Goal: Task Accomplishment & Management: Complete application form

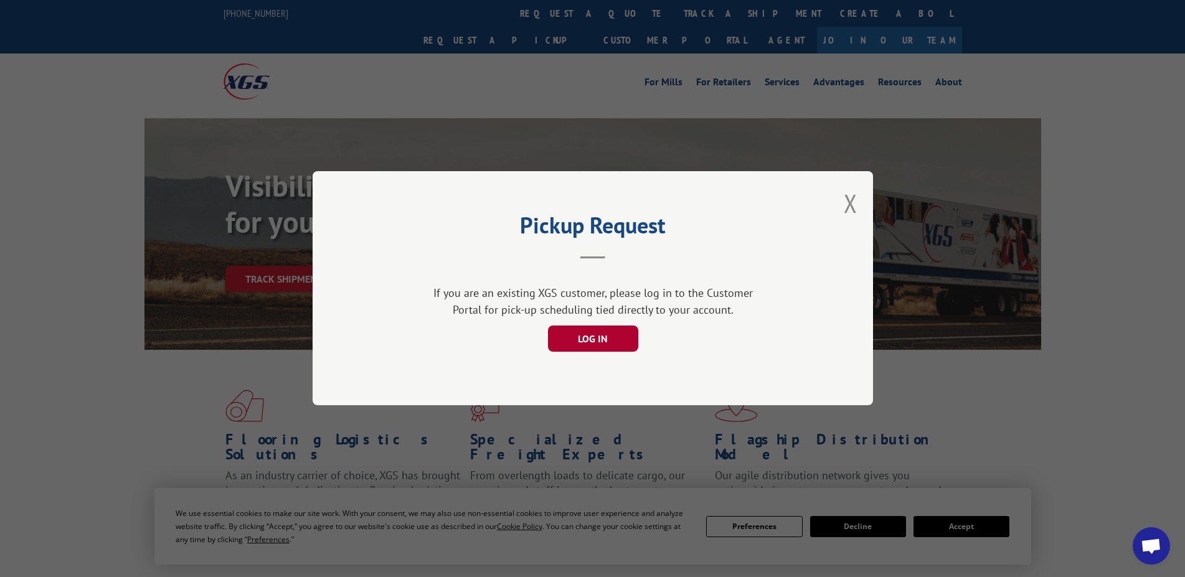
click at [598, 341] on button "LOG IN" at bounding box center [592, 339] width 90 height 26
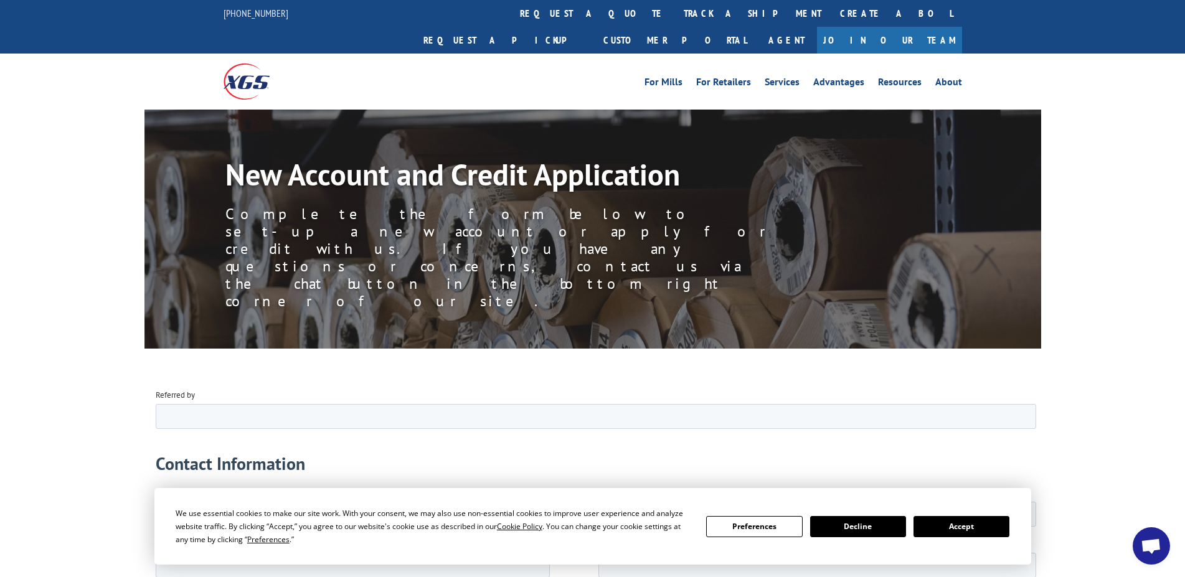
click at [974, 526] on button "Accept" at bounding box center [962, 526] width 96 height 21
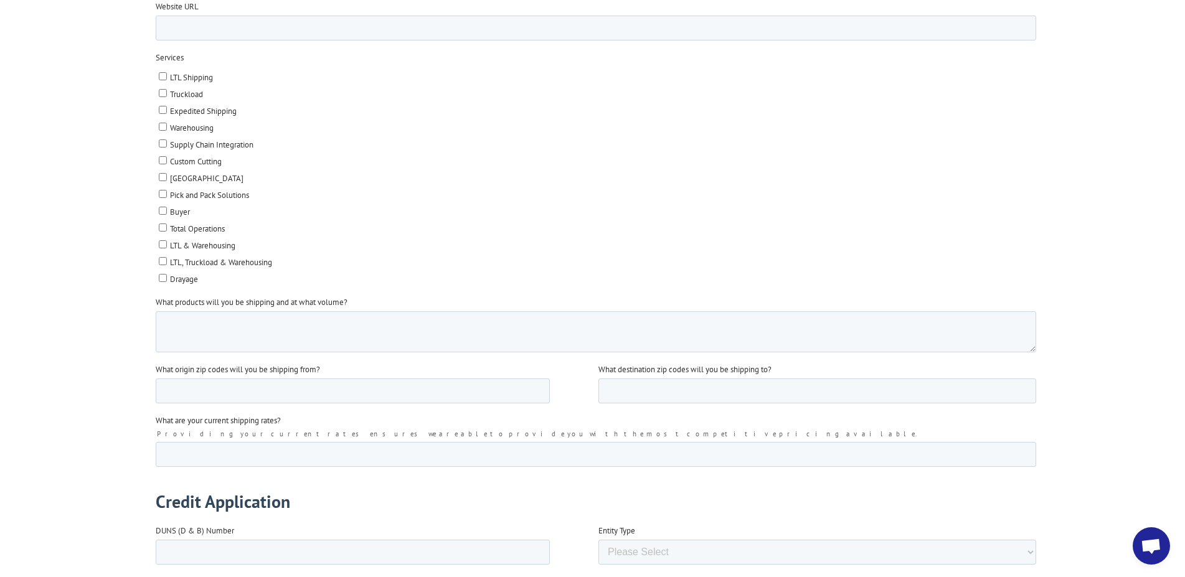
scroll to position [1715, 0]
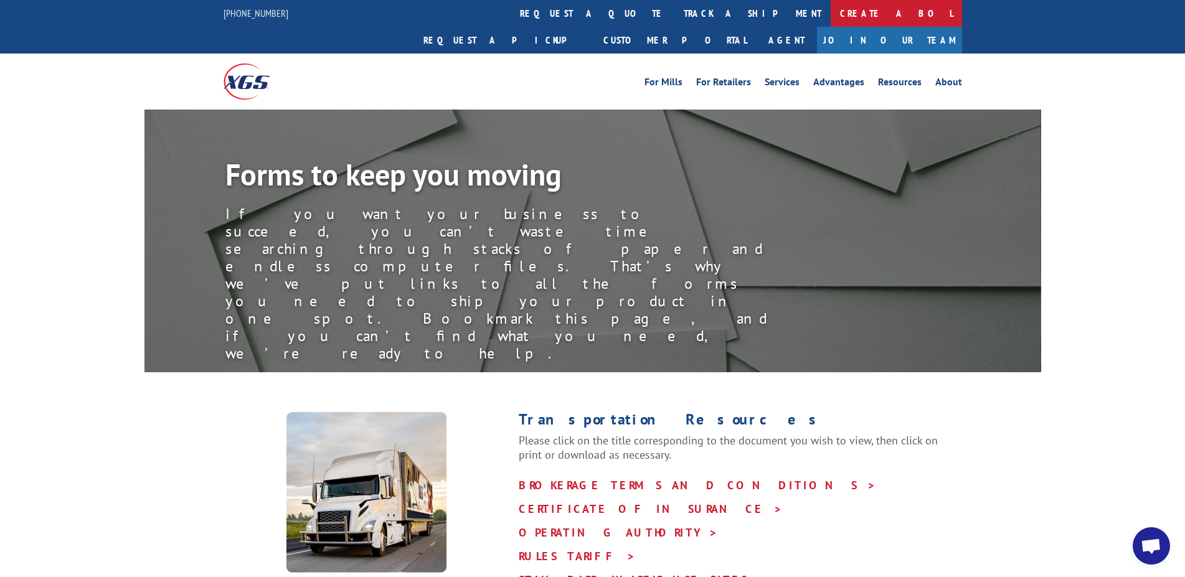
click at [831, 12] on link "Create a BOL" at bounding box center [896, 13] width 131 height 27
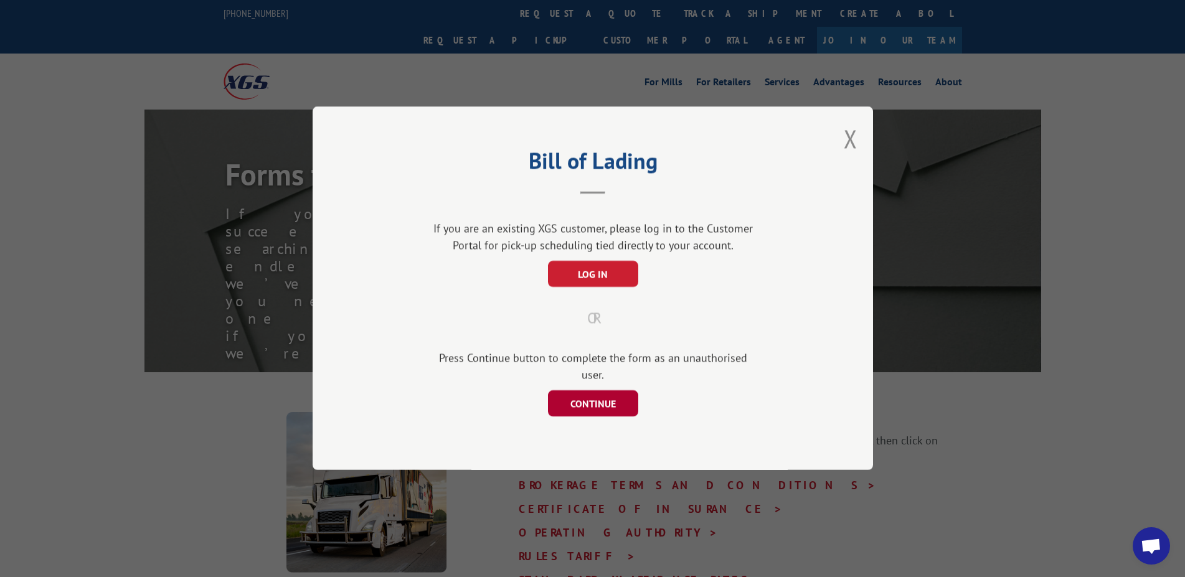
click at [593, 396] on button "CONTINUE" at bounding box center [592, 404] width 90 height 26
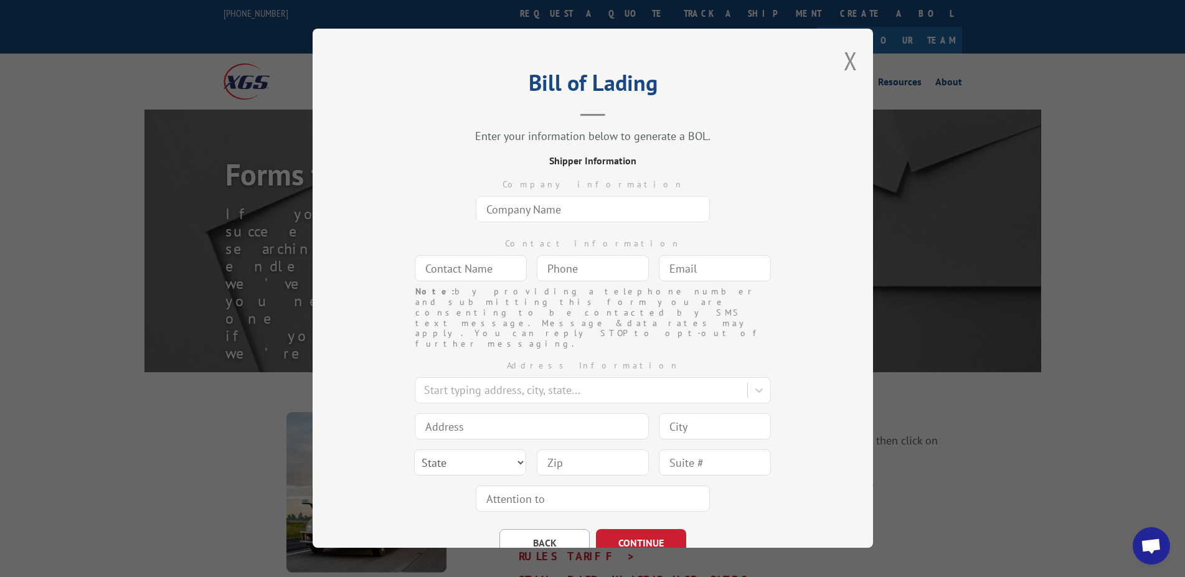
click at [572, 208] on input "text" at bounding box center [593, 209] width 234 height 26
type input "Great Floors"
type input "[PERSON_NAME]"
type input "[PHONE_NUMBER]"
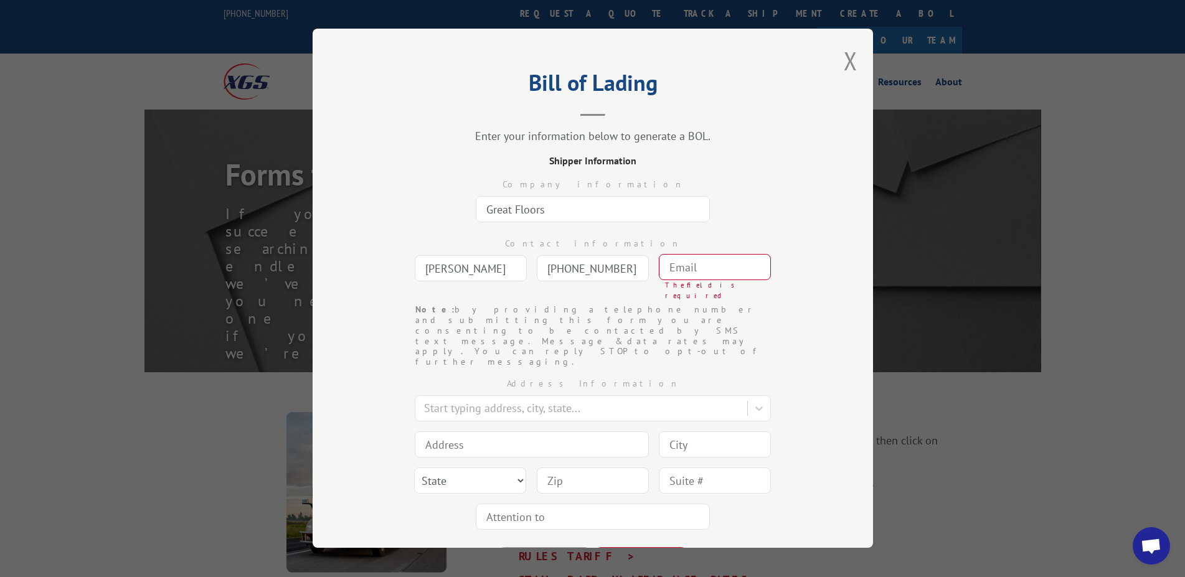
drag, startPoint x: 503, startPoint y: 271, endPoint x: 300, endPoint y: 276, distance: 202.5
click at [415, 275] on input "[PERSON_NAME]" at bounding box center [471, 268] width 112 height 26
type input "[PERSON_NAME]"
type input "[PHONE_NUMBER]"
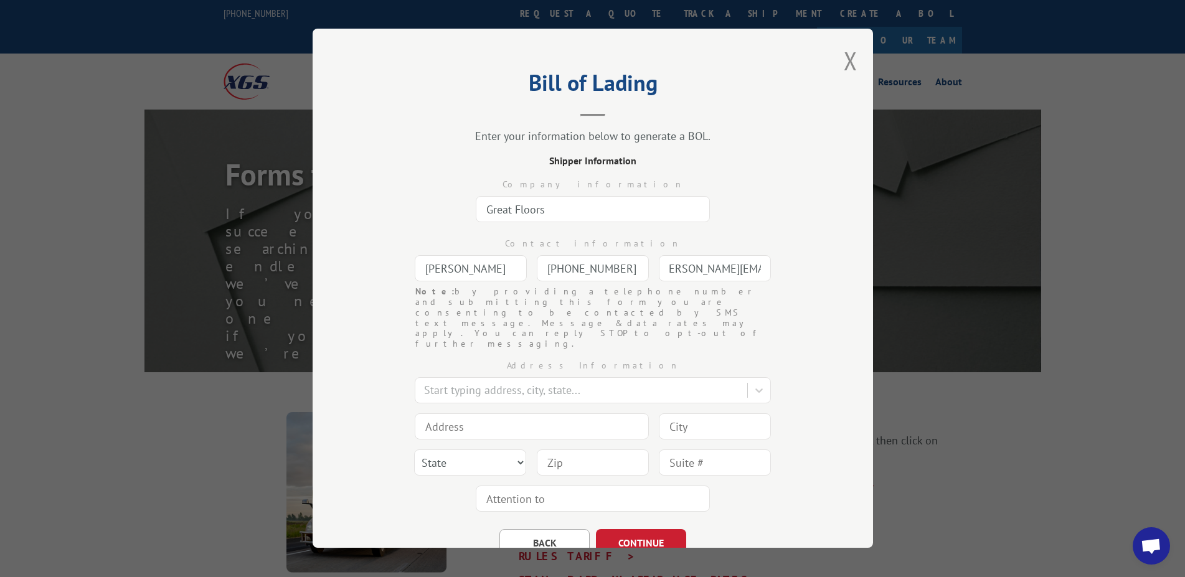
scroll to position [0, 19]
type input "[PERSON_NAME][EMAIL_ADDRESS][DOMAIN_NAME]"
type input "[STREET_ADDRESS]"
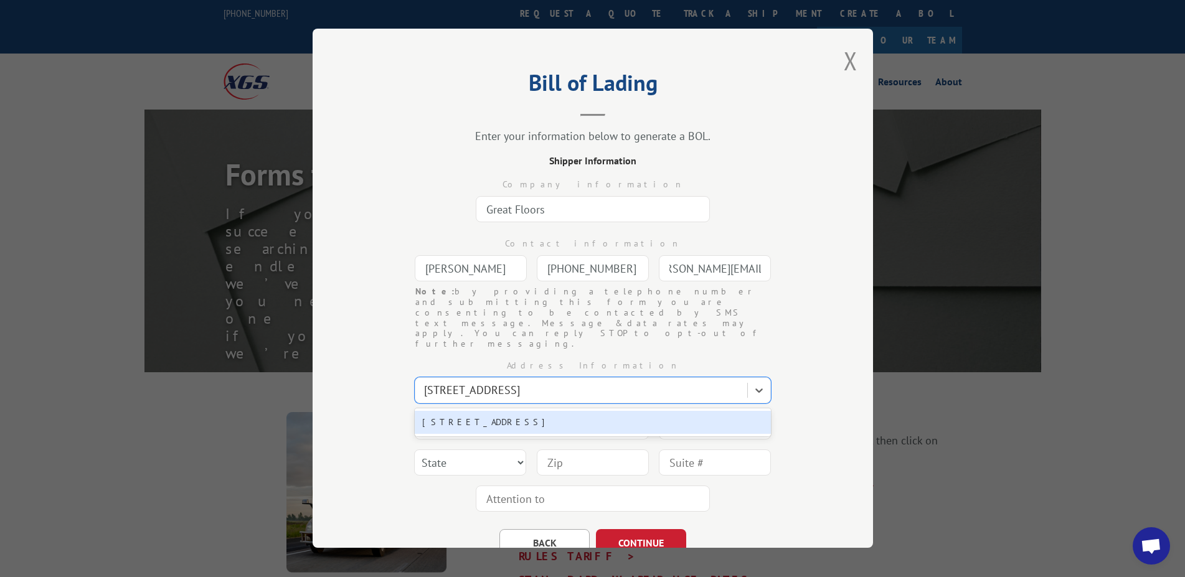
type input "[STREET_ADDRESS]"
type input "Kent"
select select "WA"
type input "98032"
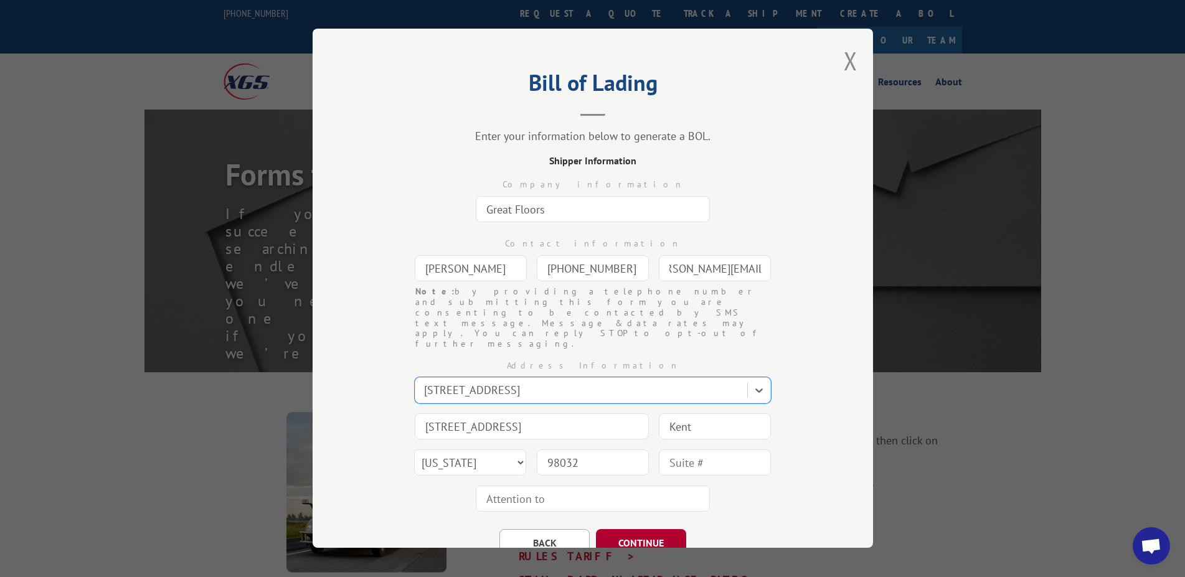
click at [647, 529] on button "CONTINUE" at bounding box center [641, 542] width 90 height 27
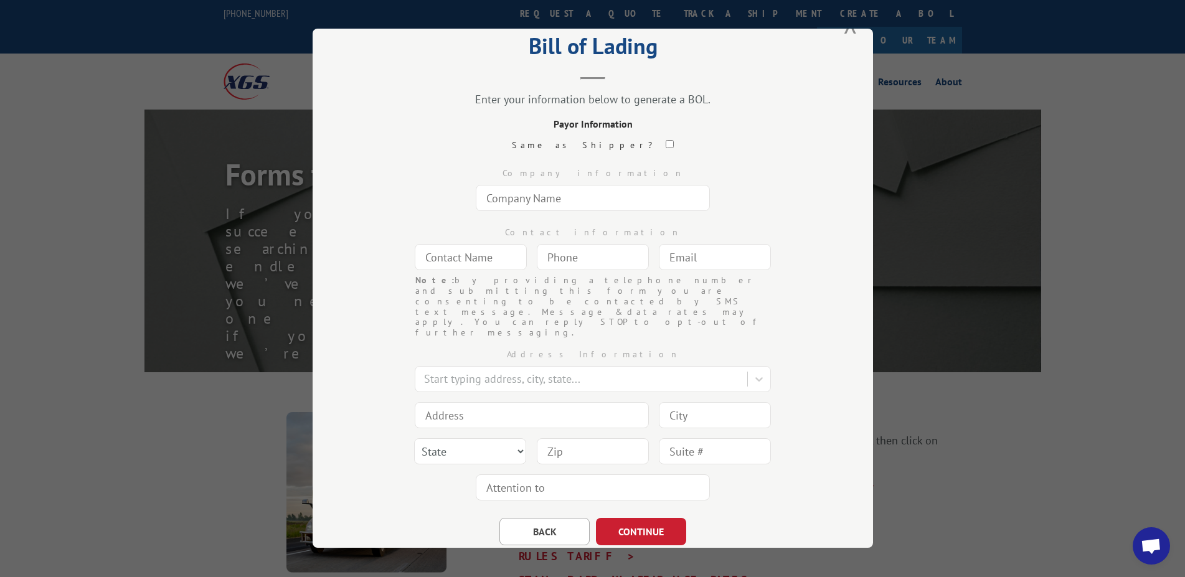
scroll to position [57, 0]
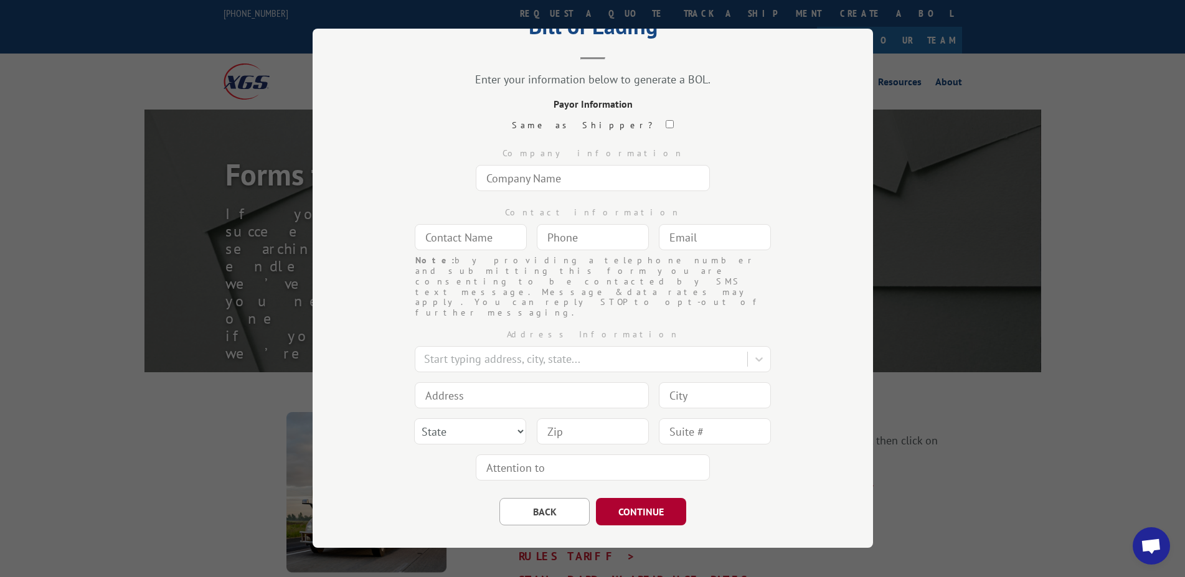
click at [638, 498] on button "CONTINUE" at bounding box center [641, 511] width 90 height 27
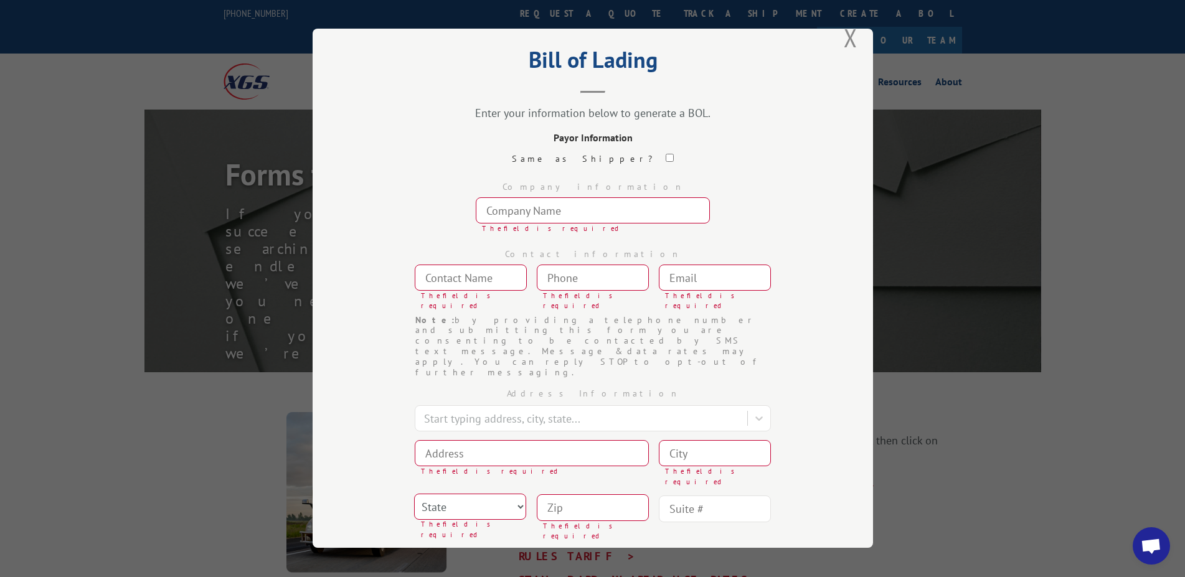
scroll to position [0, 0]
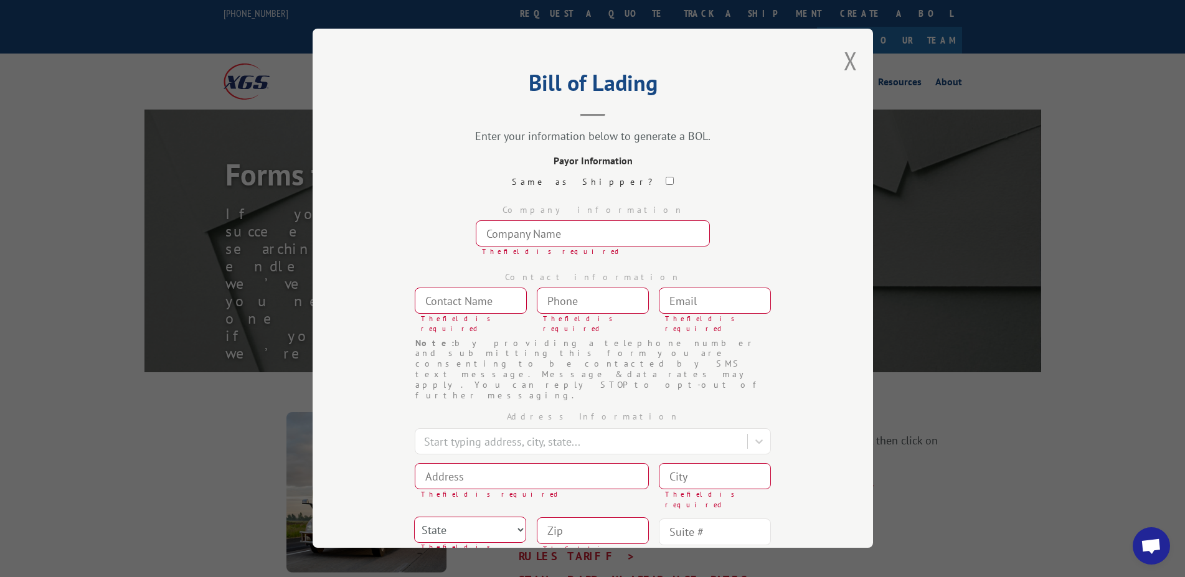
click at [568, 238] on input "text" at bounding box center [593, 233] width 234 height 26
click at [666, 182] on input "checkbox" at bounding box center [670, 181] width 8 height 8
checkbox input "true"
type input "Great Floors"
type input "[PERSON_NAME]"
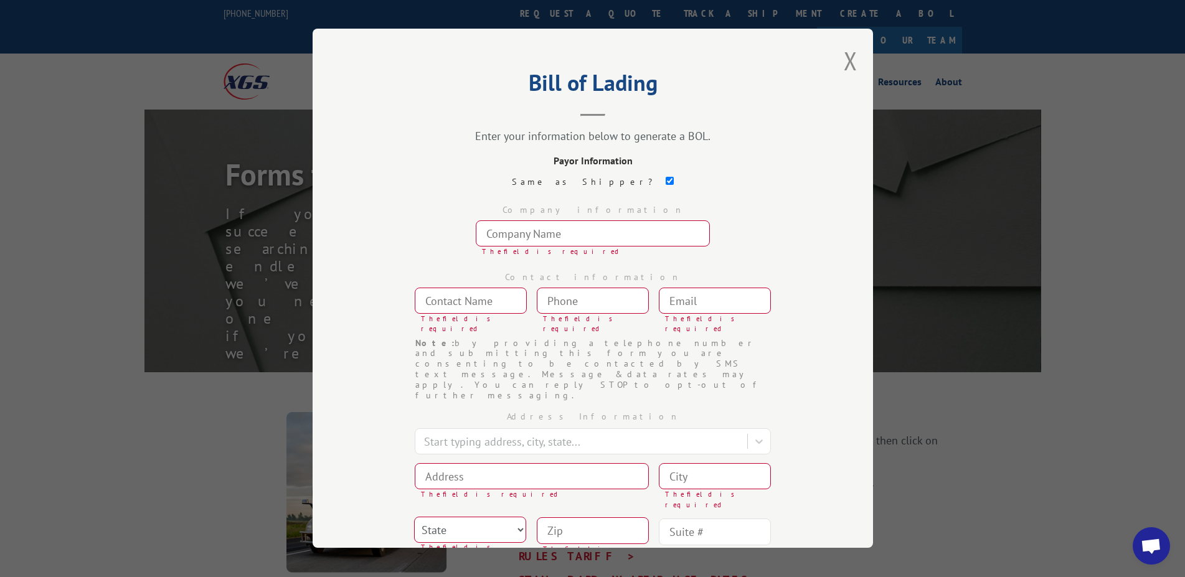
type input "[PHONE_NUMBER]"
type input "[PERSON_NAME][EMAIL_ADDRESS][DOMAIN_NAME]"
type input "[STREET_ADDRESS]"
type input "Kent"
select select "WA"
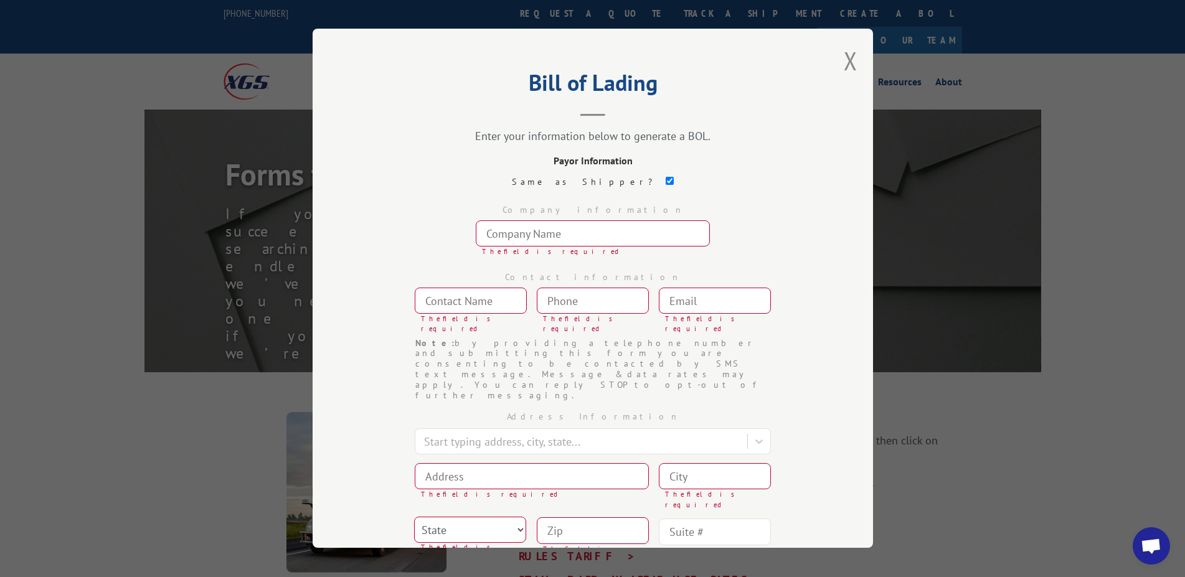
type input "98032"
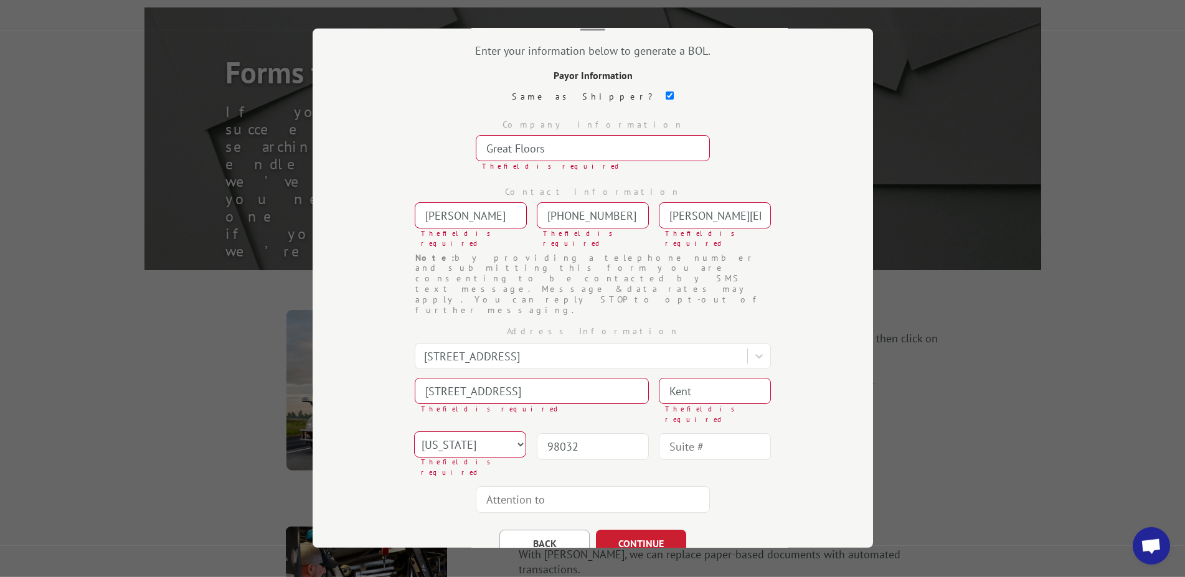
scroll to position [127, 0]
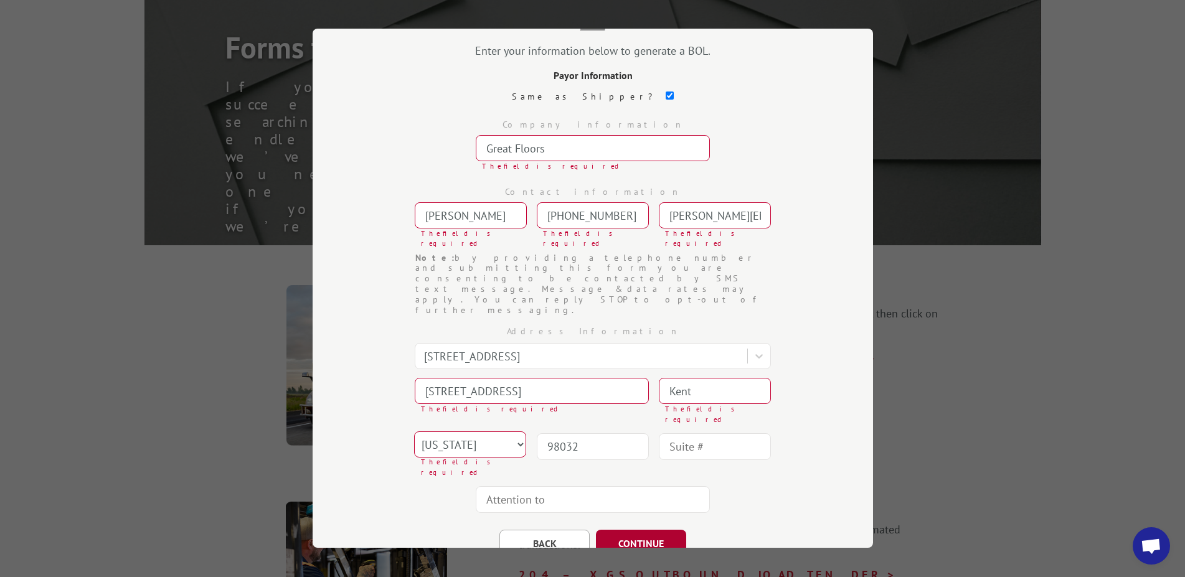
click at [633, 531] on button "CONTINUE" at bounding box center [641, 544] width 90 height 27
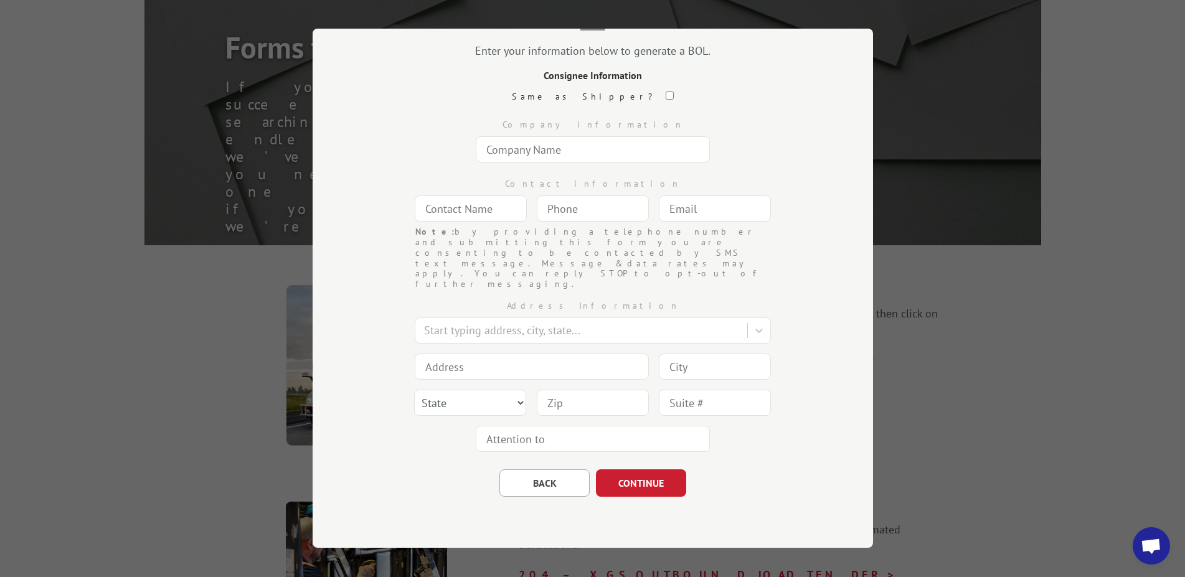
scroll to position [57, 0]
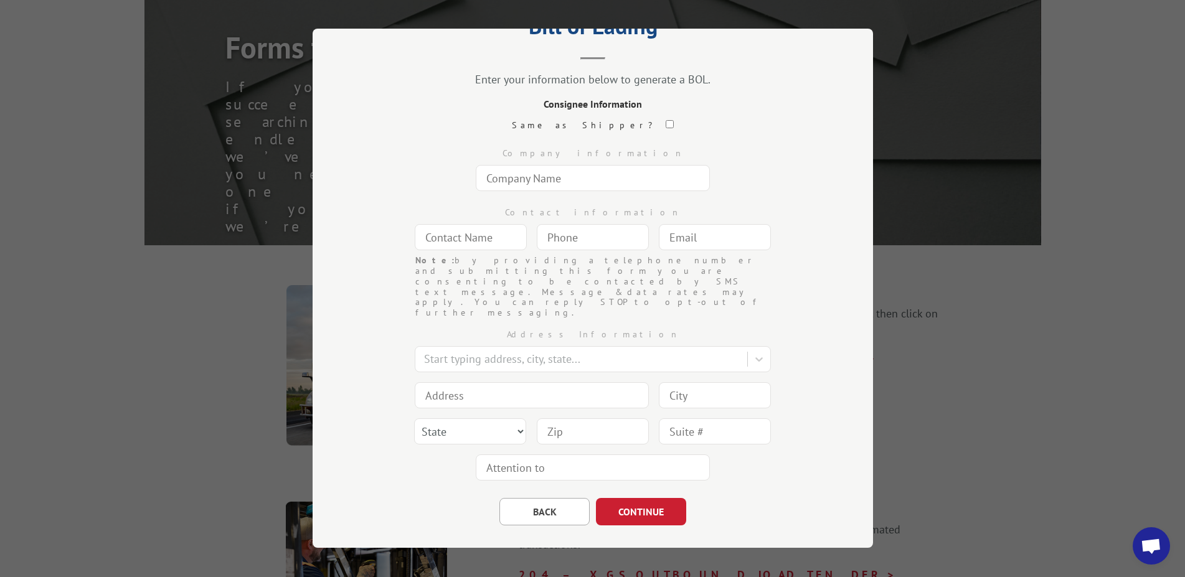
click at [566, 179] on input "text" at bounding box center [593, 178] width 234 height 26
type input "FieldTurf/Tarkett Sports"
type input "7"
type input "M"
type input "[PERSON_NAME]"
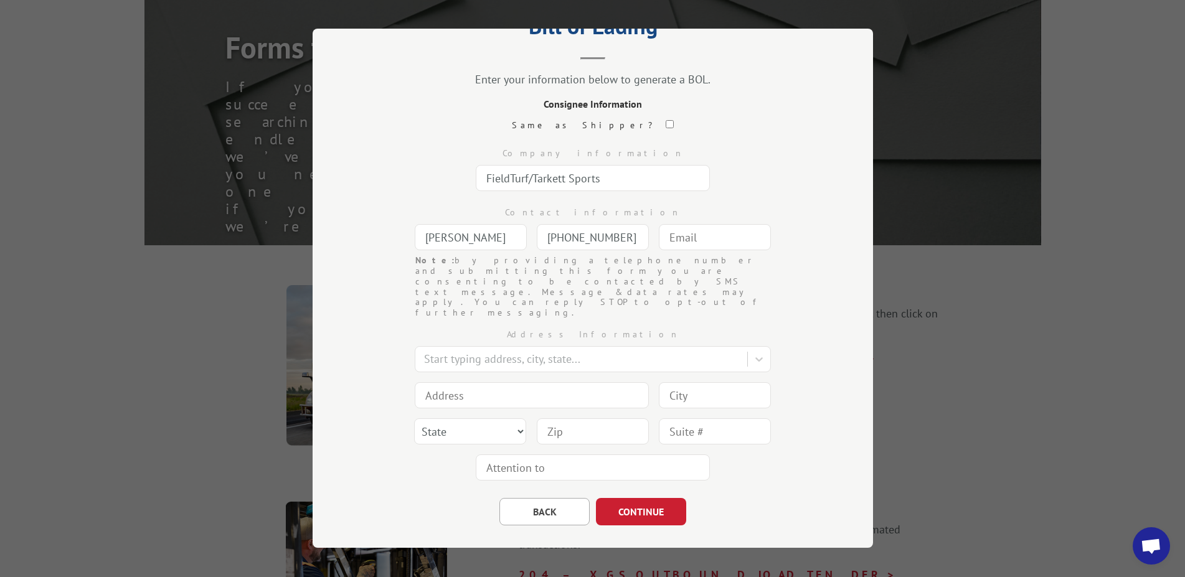
type input "[PHONE_NUMBER]"
drag, startPoint x: 660, startPoint y: 240, endPoint x: 672, endPoint y: 240, distance: 12.5
click at [662, 240] on input "text" at bounding box center [715, 237] width 112 height 26
type input "[PERSON_NAME][EMAIL_ADDRESS][DOMAIN_NAME]"
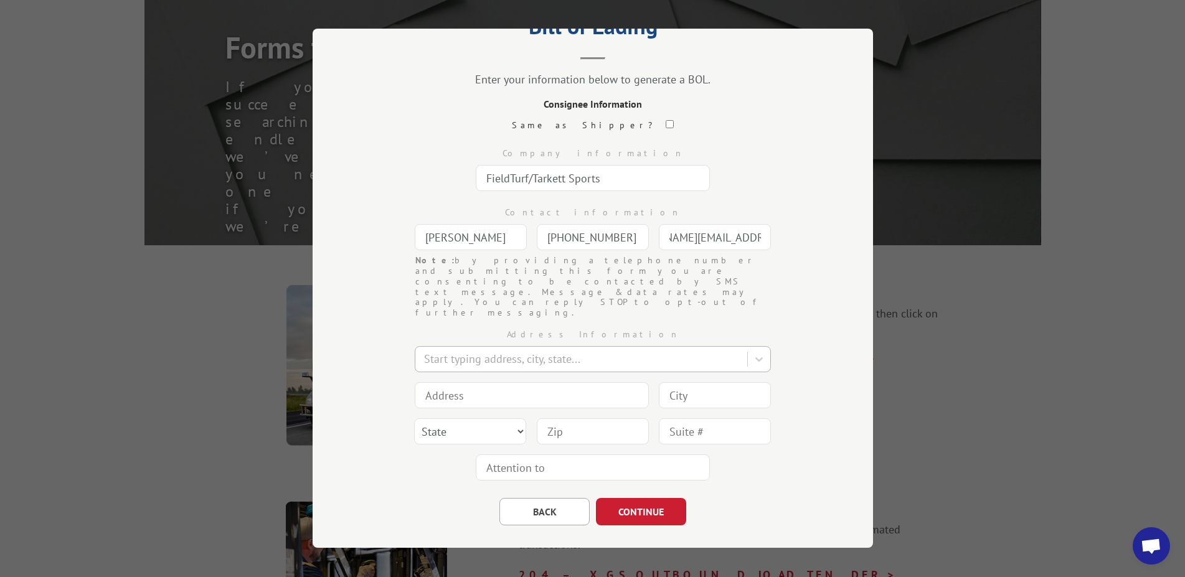
click at [495, 351] on div at bounding box center [582, 359] width 317 height 17
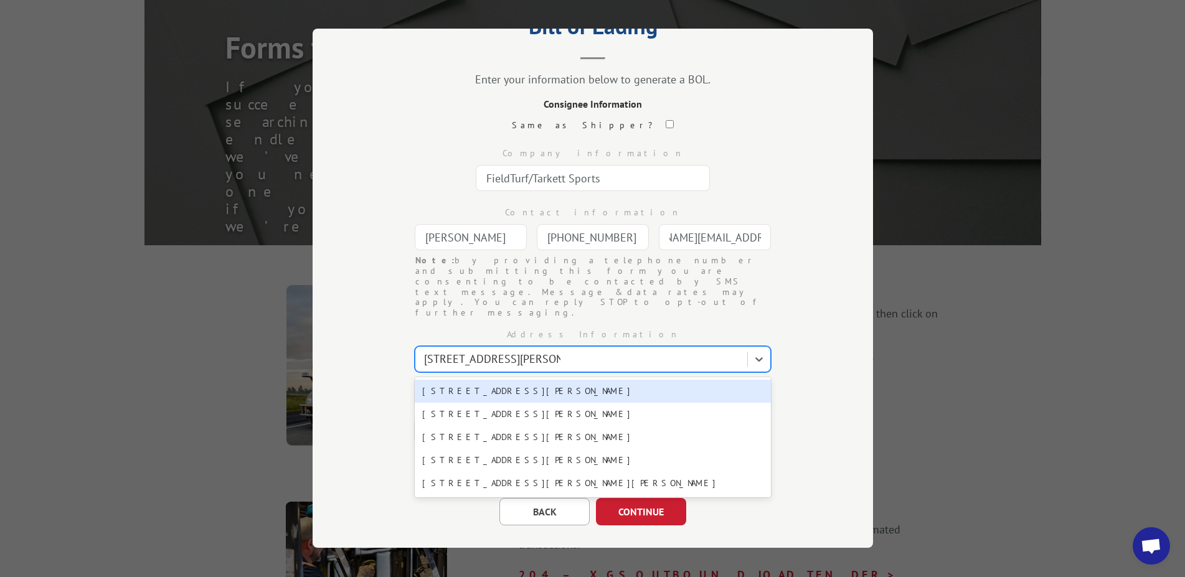
type input "[STREET_ADDRESS][PERSON_NAME]"
click at [495, 380] on div "[STREET_ADDRESS][PERSON_NAME]" at bounding box center [593, 391] width 356 height 23
type input "[STREET_ADDRESS][PERSON_NAME]"
type input "[GEOGRAPHIC_DATA]"
select select "GA"
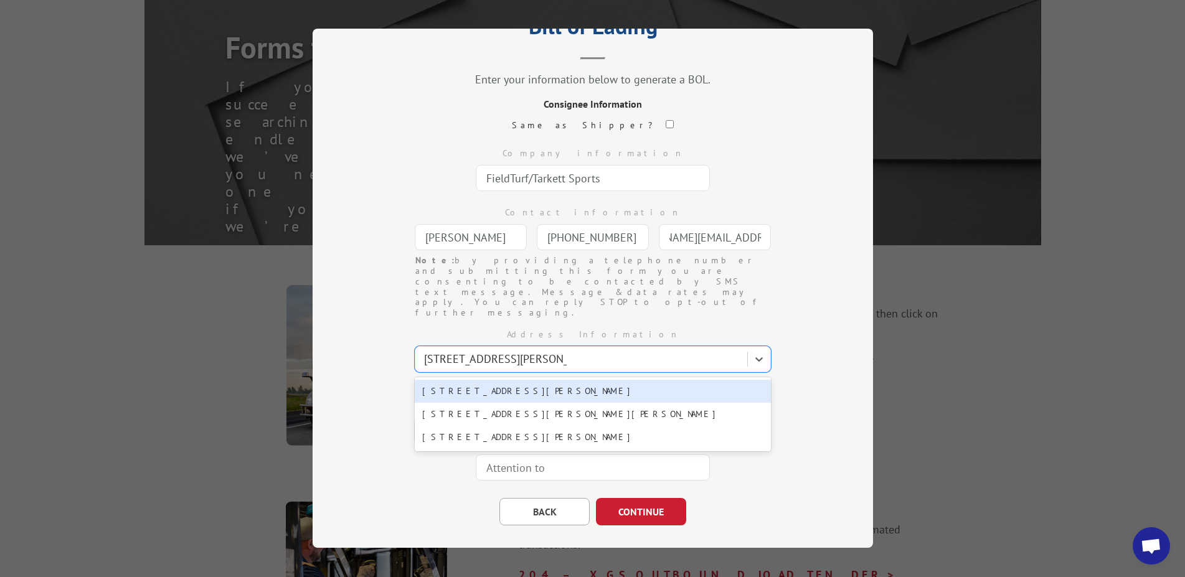
type input "30103"
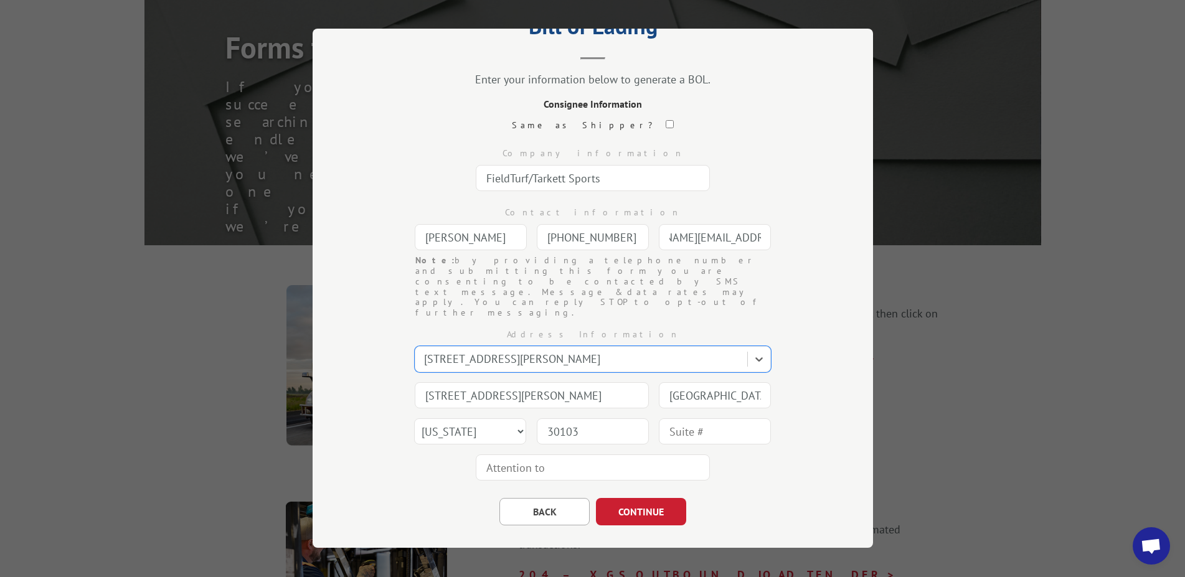
click at [709, 419] on input "text" at bounding box center [715, 432] width 112 height 26
type input "Bldg 3"
click at [583, 455] on input "text" at bounding box center [593, 468] width 234 height 26
type input "[PERSON_NAME]"
click at [639, 498] on button "CONTINUE" at bounding box center [641, 511] width 90 height 27
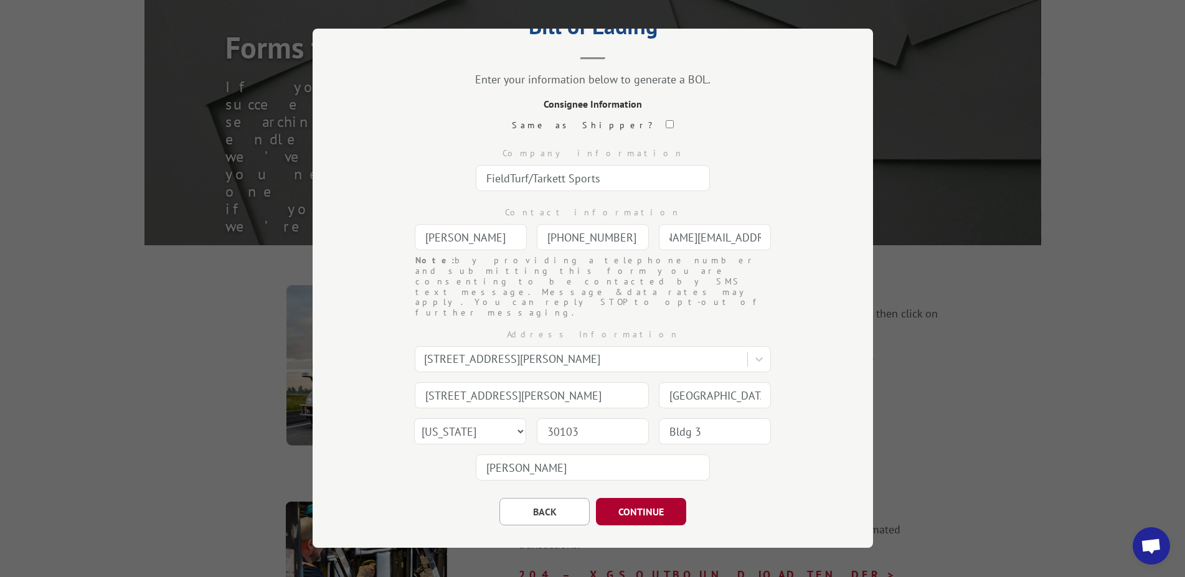
scroll to position [0, 0]
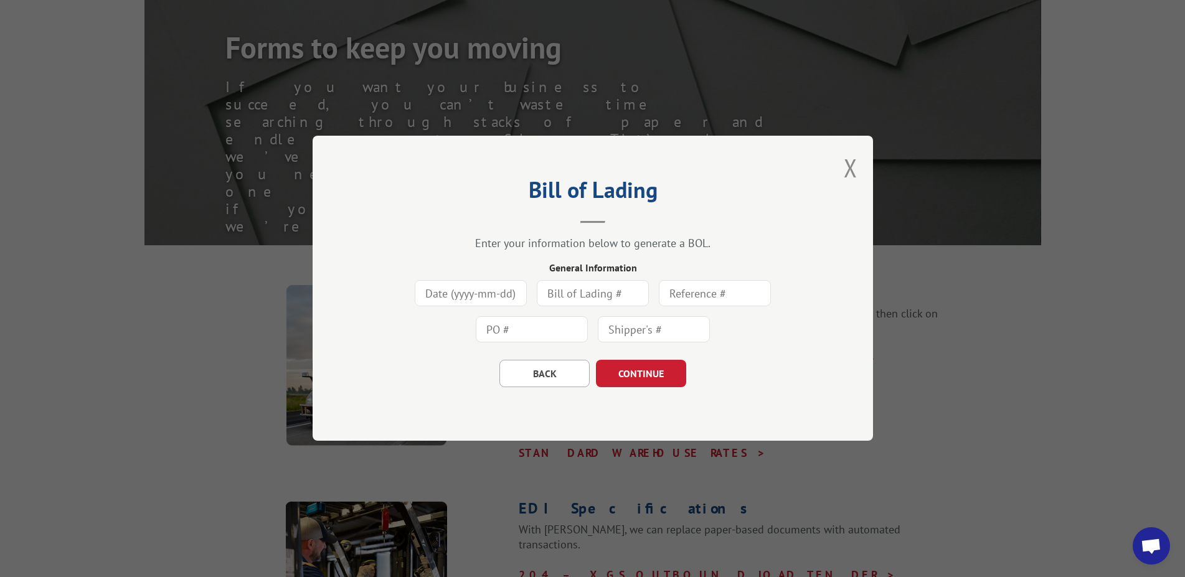
drag, startPoint x: 481, startPoint y: 295, endPoint x: 489, endPoint y: 297, distance: 8.5
click at [482, 295] on input at bounding box center [471, 294] width 112 height 26
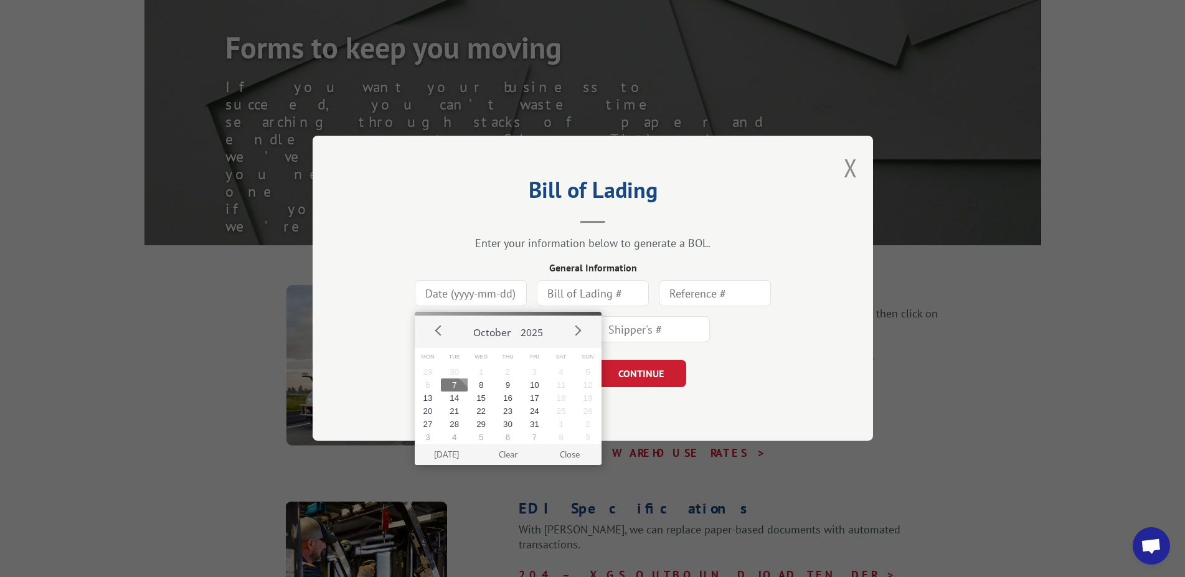
click at [454, 389] on button "7" at bounding box center [454, 385] width 27 height 13
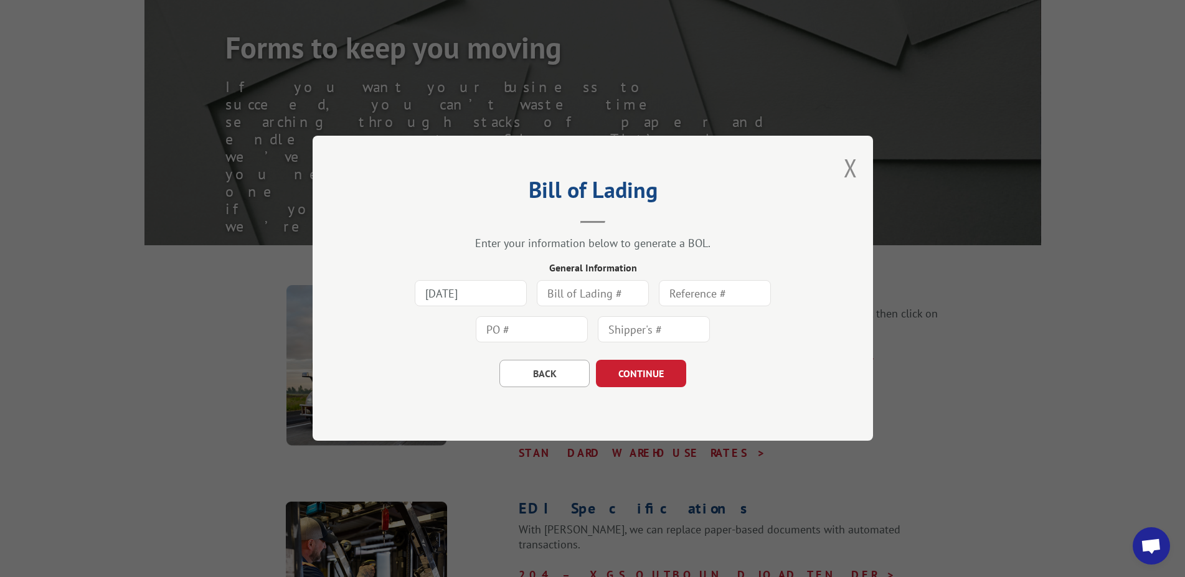
type input "[DATE]"
click at [593, 293] on input "text" at bounding box center [593, 294] width 112 height 26
type input "3"
type input "374939-202"
click at [686, 293] on input "text" at bounding box center [715, 294] width 112 height 26
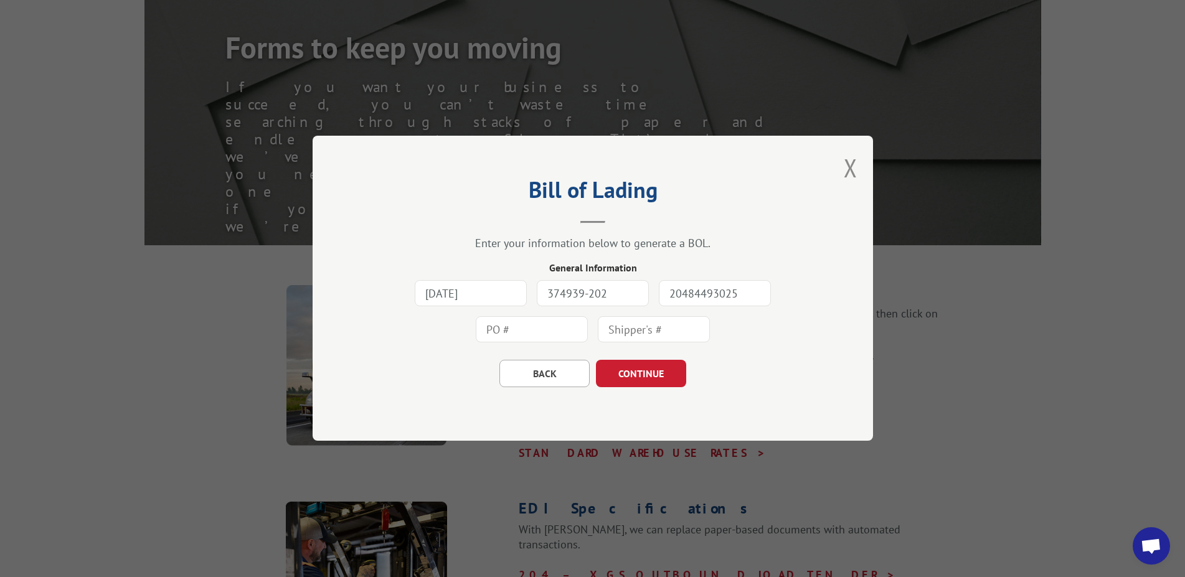
type input "20484493025"
drag, startPoint x: 610, startPoint y: 293, endPoint x: 539, endPoint y: 293, distance: 70.4
click at [539, 293] on input "374939-202" at bounding box center [593, 294] width 112 height 26
type input "374939-202"
click at [523, 329] on input "text" at bounding box center [532, 330] width 112 height 26
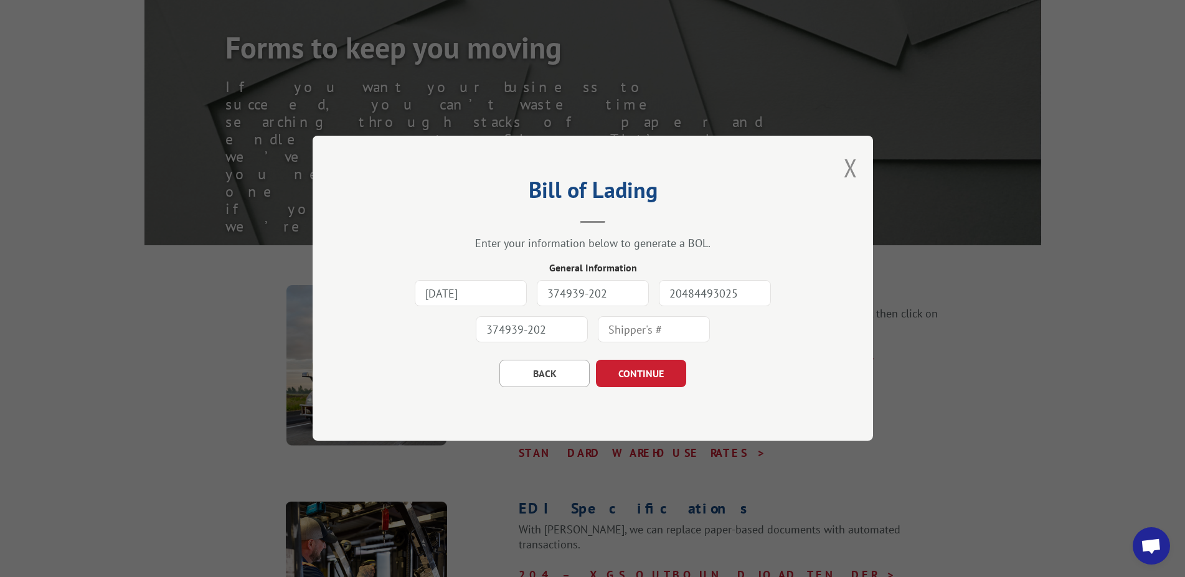
type input "374939-202"
drag, startPoint x: 606, startPoint y: 296, endPoint x: 519, endPoint y: 290, distance: 87.4
click at [537, 290] on input "374939-202" at bounding box center [593, 294] width 112 height 26
type input "307239"
click at [625, 376] on button "CONTINUE" at bounding box center [641, 374] width 90 height 27
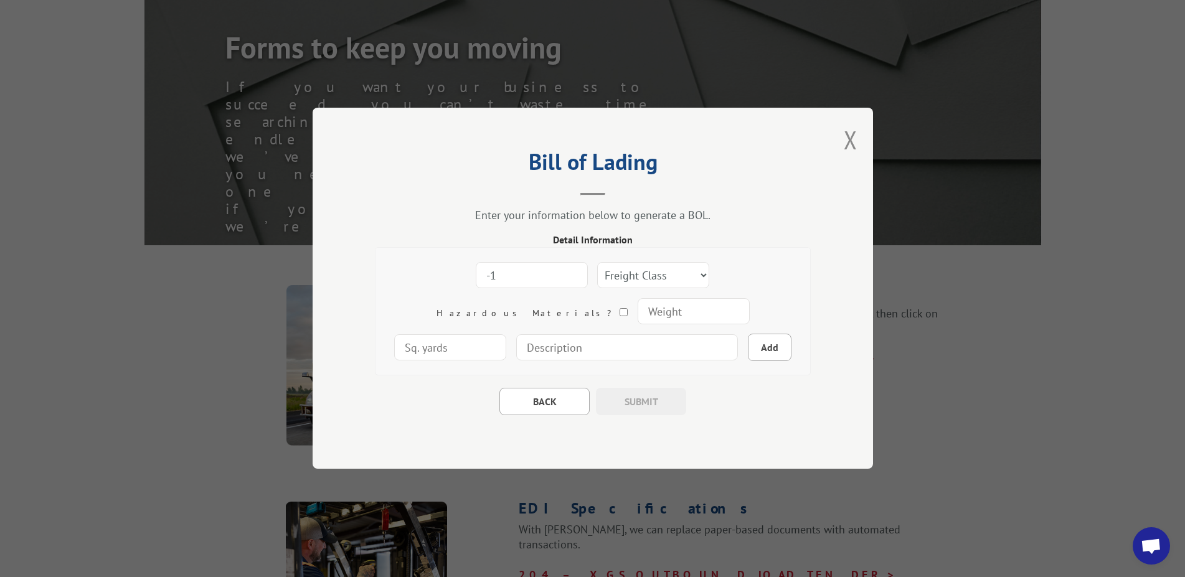
click at [523, 280] on input "-1" at bounding box center [532, 276] width 112 height 26
click at [521, 275] on input "0" at bounding box center [532, 276] width 112 height 26
type input "1"
click at [522, 275] on input "1" at bounding box center [532, 276] width 112 height 26
click at [631, 278] on select "Freight Class 50 55 60 65 70 77 85 92 100 110 125 150 175 200 250 300 400 500 C…" at bounding box center [653, 276] width 112 height 26
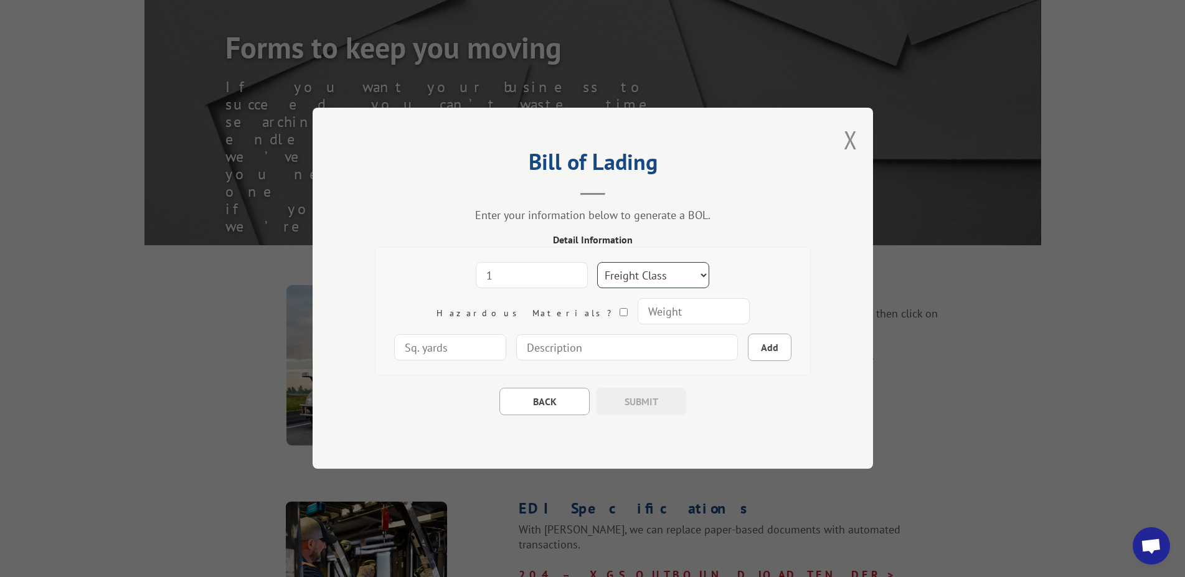
select select "125"
click option "125" at bounding box center [0, 0] width 0 height 0
click at [637, 312] on input "number" at bounding box center [693, 312] width 112 height 26
type input "1012"
click at [506, 335] on input "number" at bounding box center [450, 348] width 112 height 26
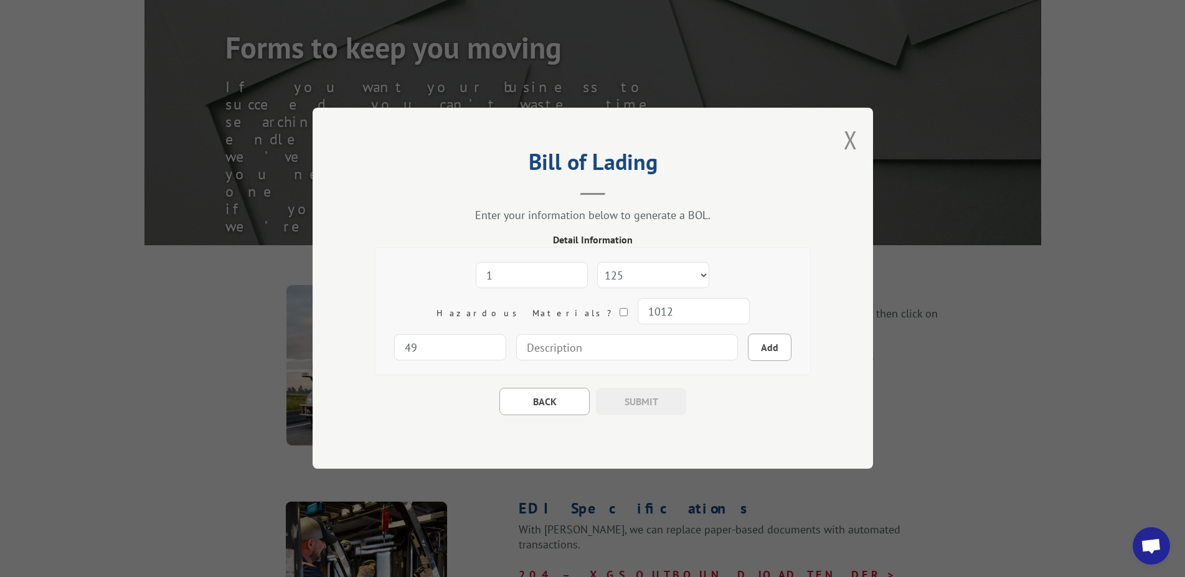
type input "49"
click at [600, 344] on input at bounding box center [627, 348] width 222 height 26
type input "Rolled Rubber Flooring"
click at [635, 349] on input "Rolled Rubber Flooring" at bounding box center [627, 348] width 222 height 26
click at [748, 349] on button "Add" at bounding box center [770, 347] width 44 height 27
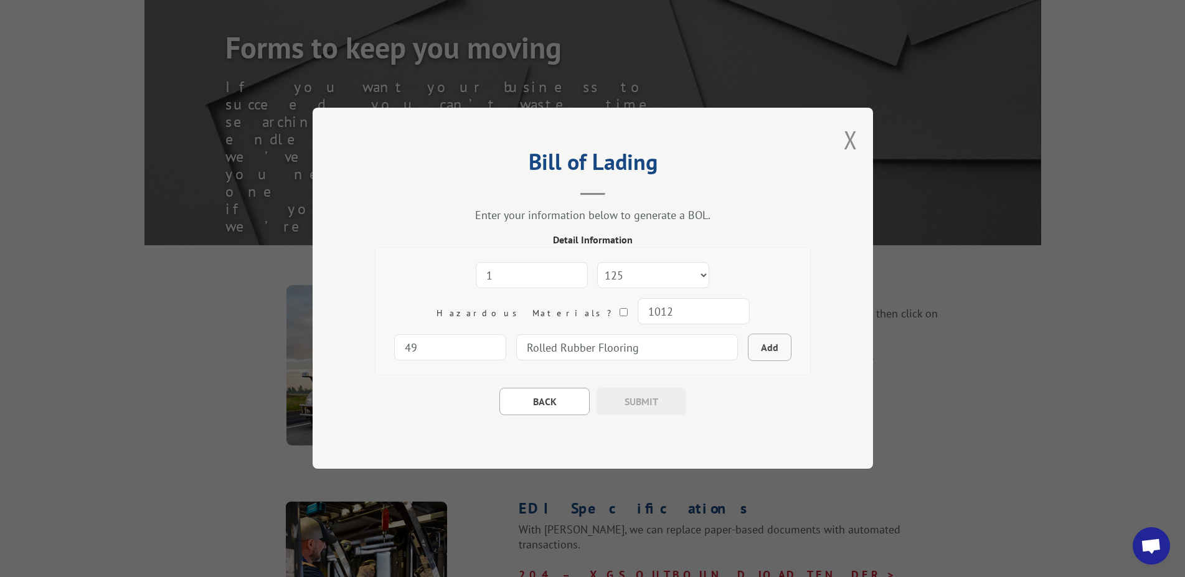
select select
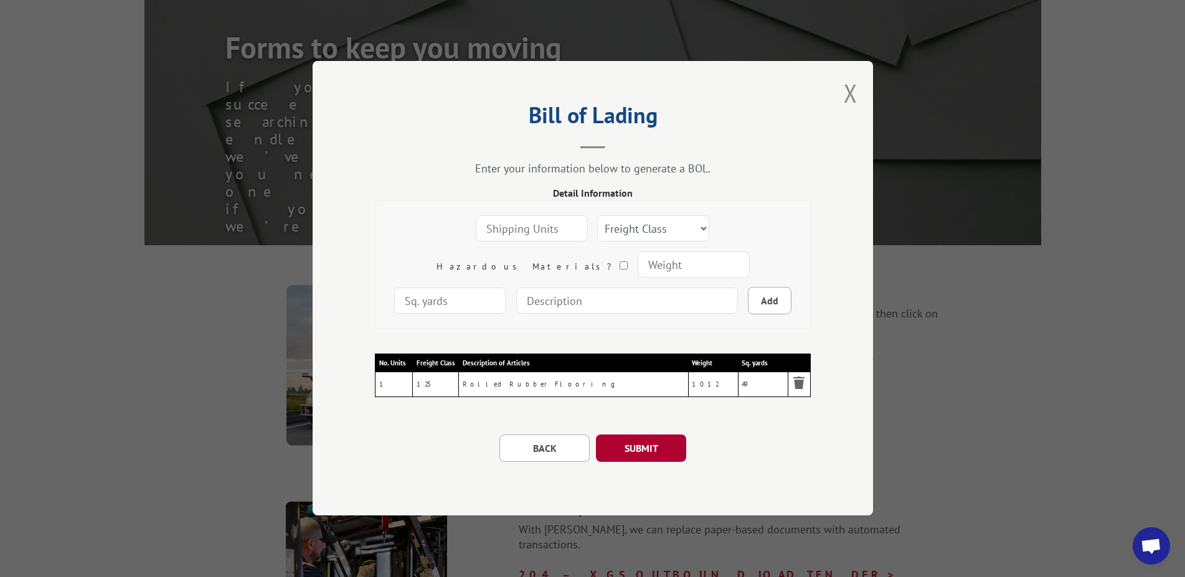
click at [642, 450] on button "SUBMIT" at bounding box center [641, 448] width 90 height 27
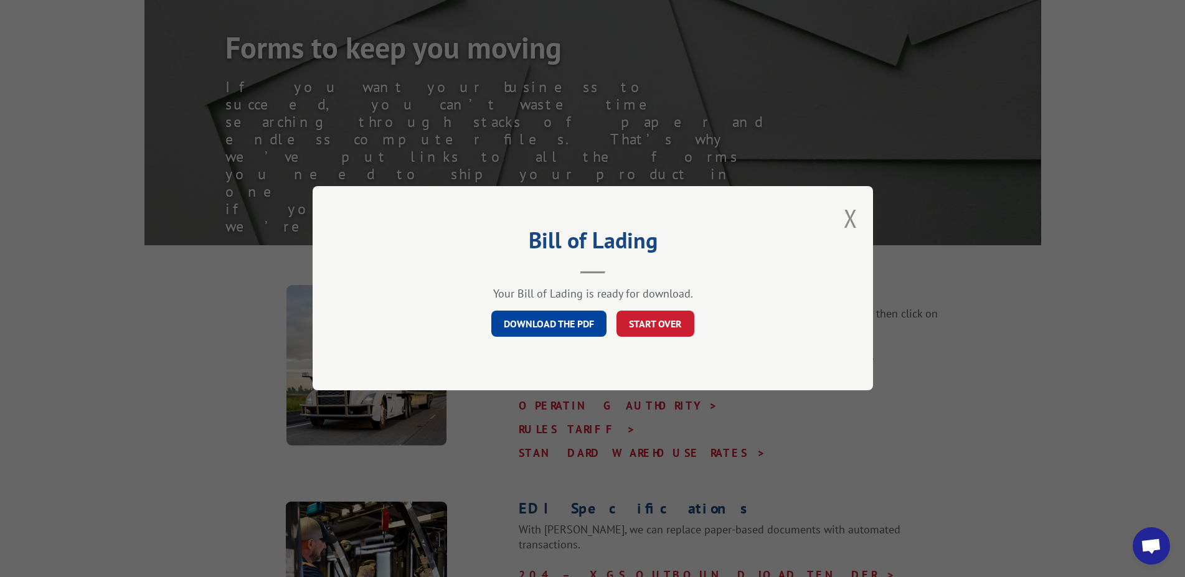
click at [570, 325] on link "DOWNLOAD THE PDF" at bounding box center [548, 324] width 115 height 26
click at [638, 322] on button "START OVER" at bounding box center [656, 324] width 78 height 26
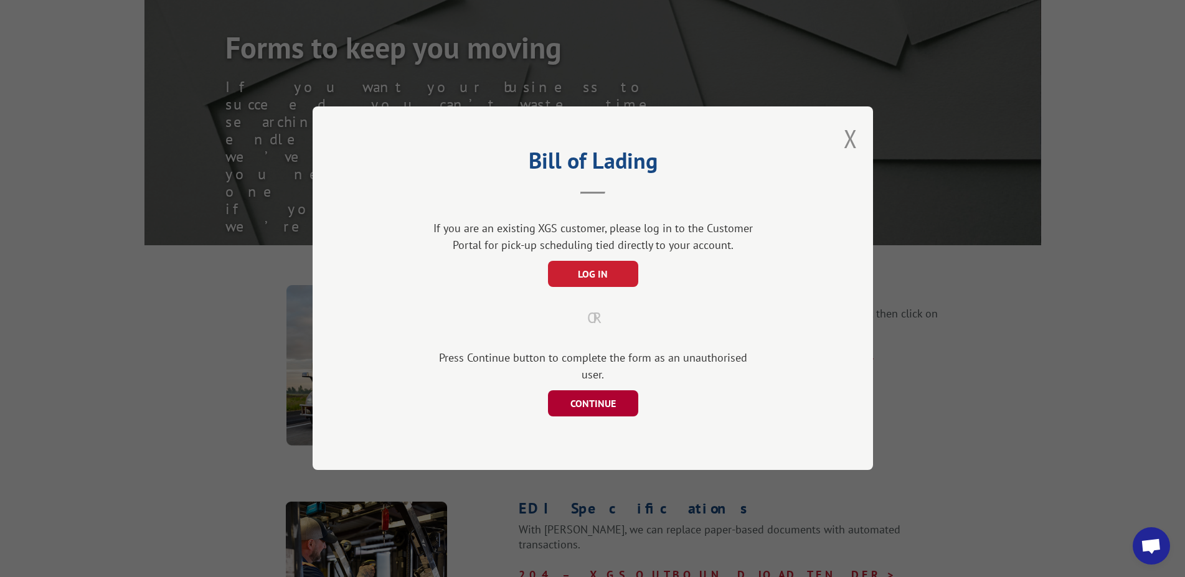
click at [588, 396] on button "CONTINUE" at bounding box center [592, 404] width 90 height 26
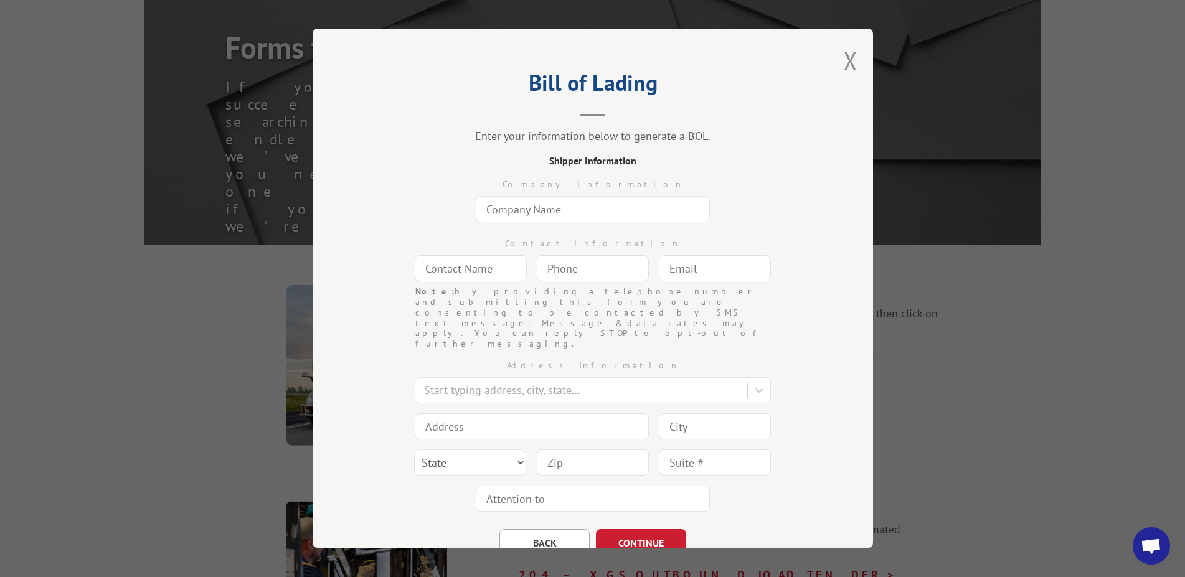
click at [574, 212] on input "text" at bounding box center [593, 209] width 234 height 26
type input "Great floors"
type input "[PERSON_NAME]"
type input "[PHONE_NUMBER]"
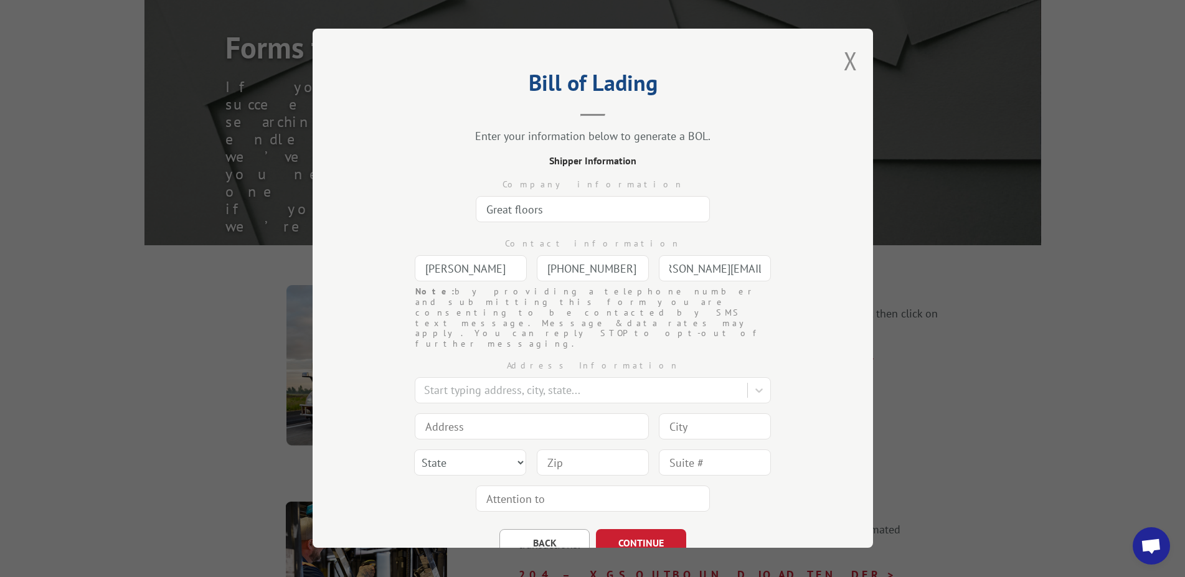
type input "[PERSON_NAME][EMAIL_ADDRESS][DOMAIN_NAME]"
type input "9021. S. [GEOGRAPHIC_DATA]"
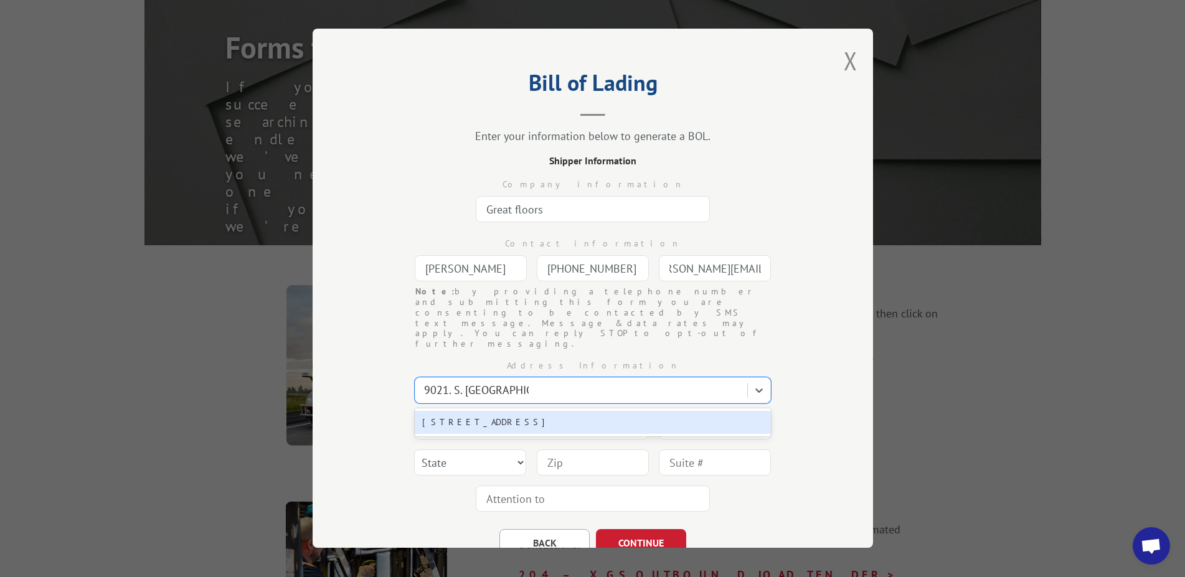
click at [503, 411] on div "[STREET_ADDRESS]" at bounding box center [593, 422] width 356 height 23
type input "[STREET_ADDRESS]"
type input "Kent"
select select "WA"
type input "98032"
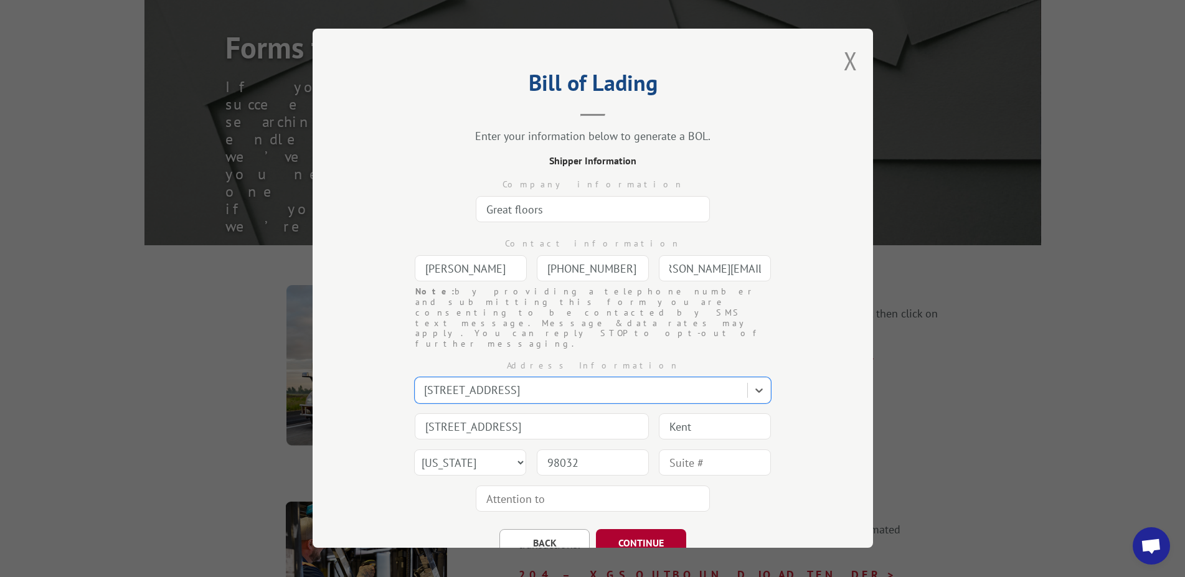
click at [630, 529] on button "CONTINUE" at bounding box center [641, 542] width 90 height 27
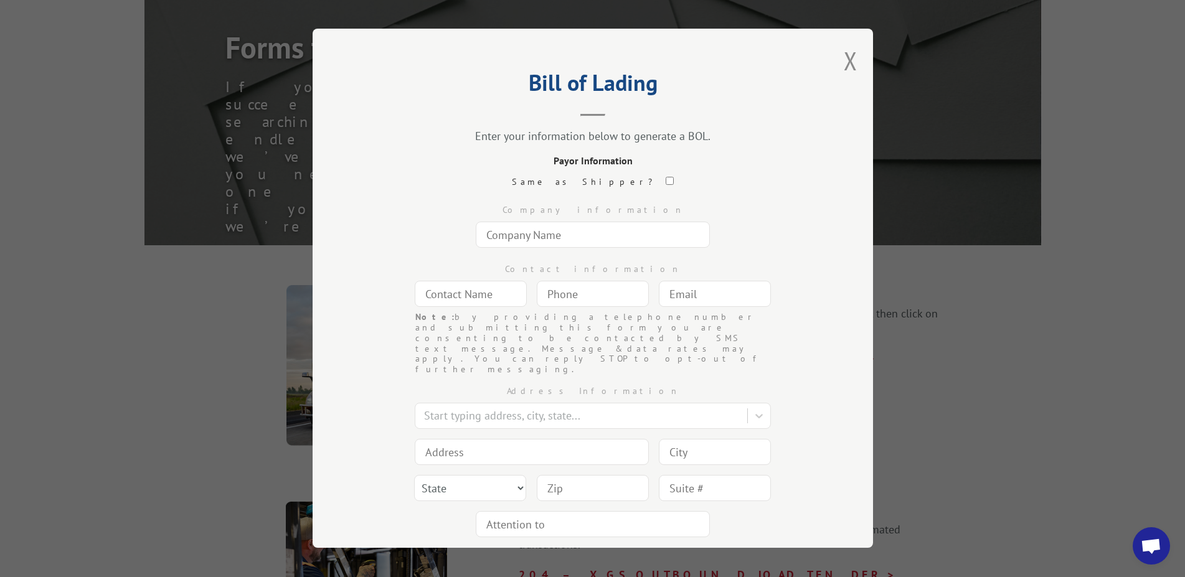
click at [584, 242] on input "text" at bounding box center [593, 235] width 234 height 26
type input "Great Floors LLC"
type input "[PERSON_NAME]"
type input "[PHONE_NUMBER]"
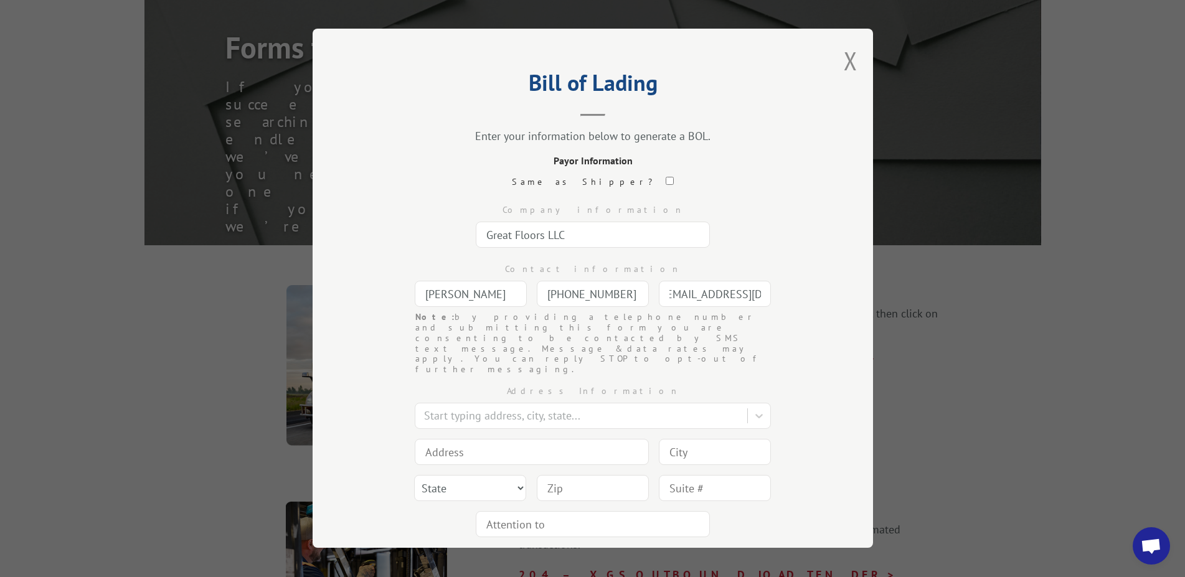
type input "[EMAIL_ADDRESS][DOMAIN_NAME]"
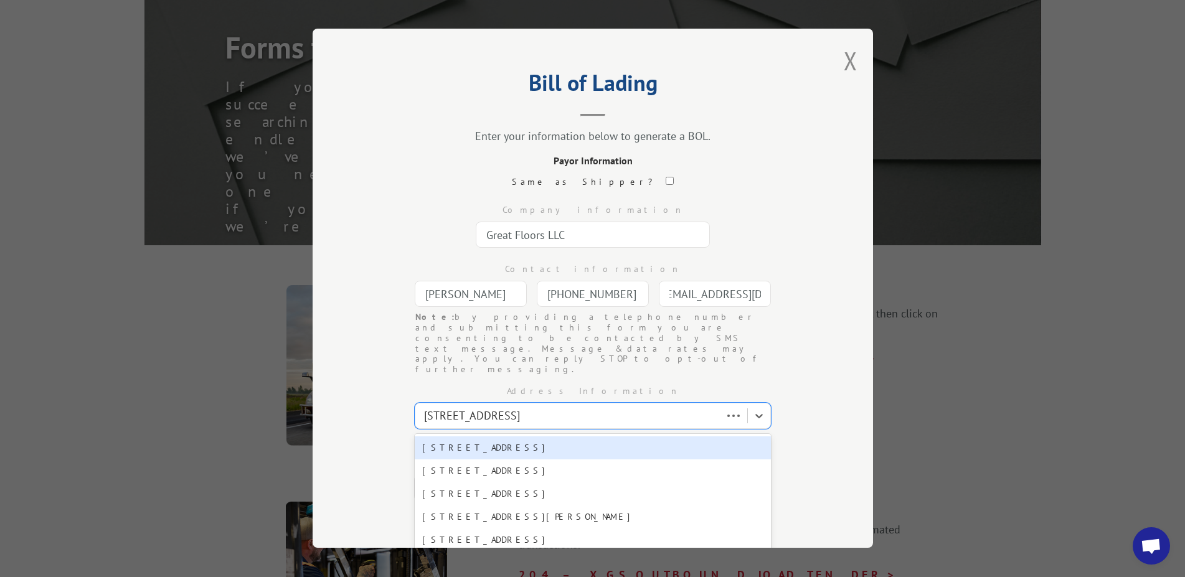
type input "[STREET_ADDRESS]"
type input "Coeur D Alene"
select select "ID"
type input "83814"
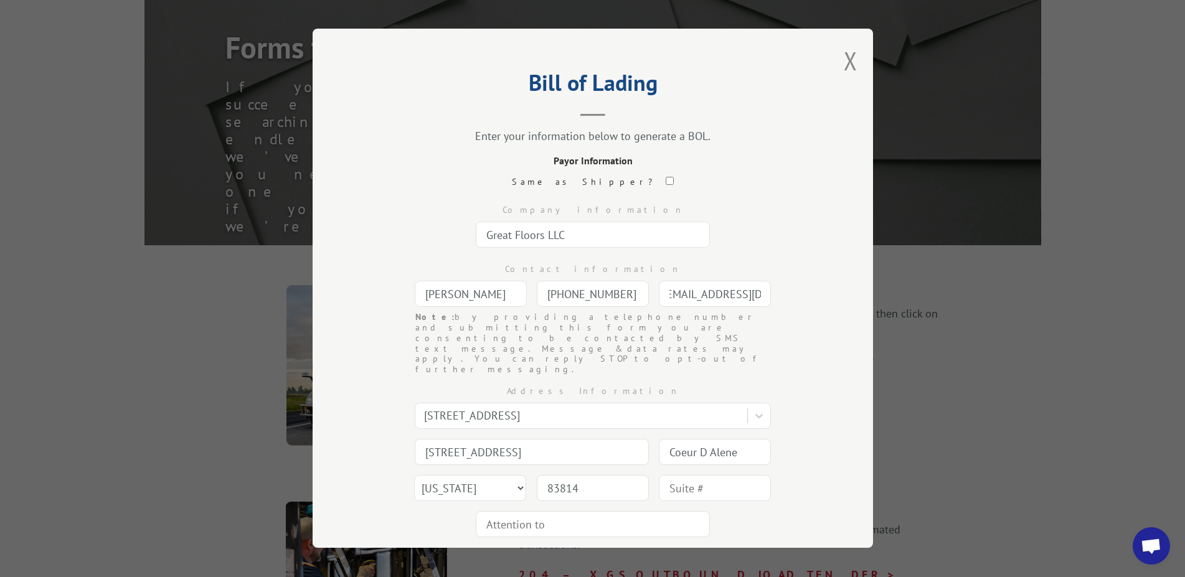
click at [729, 475] on input "text" at bounding box center [715, 488] width 112 height 26
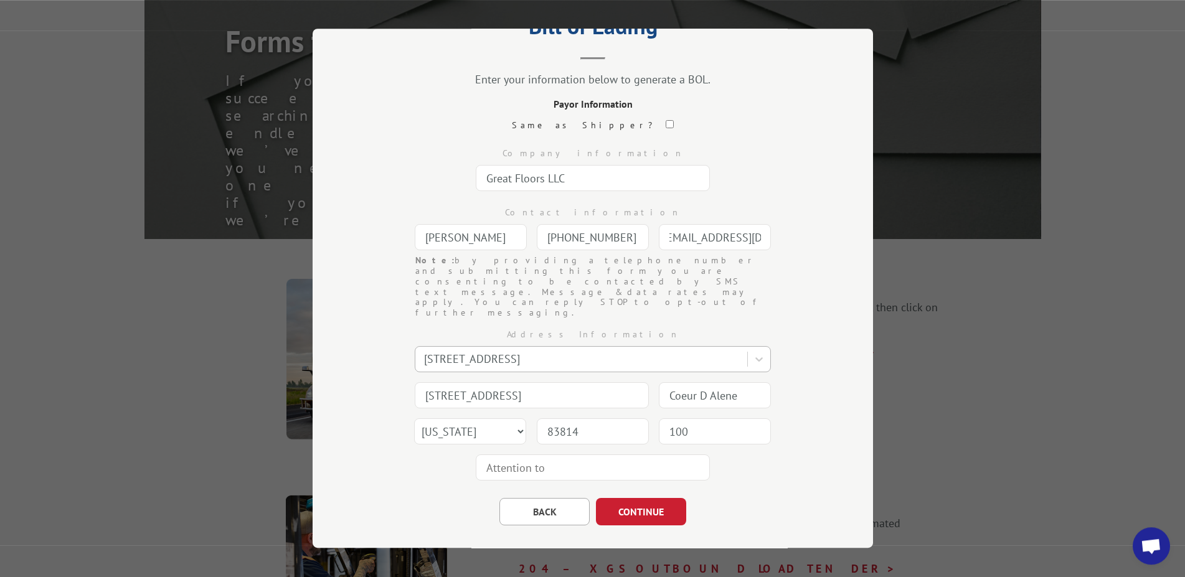
scroll to position [254, 0]
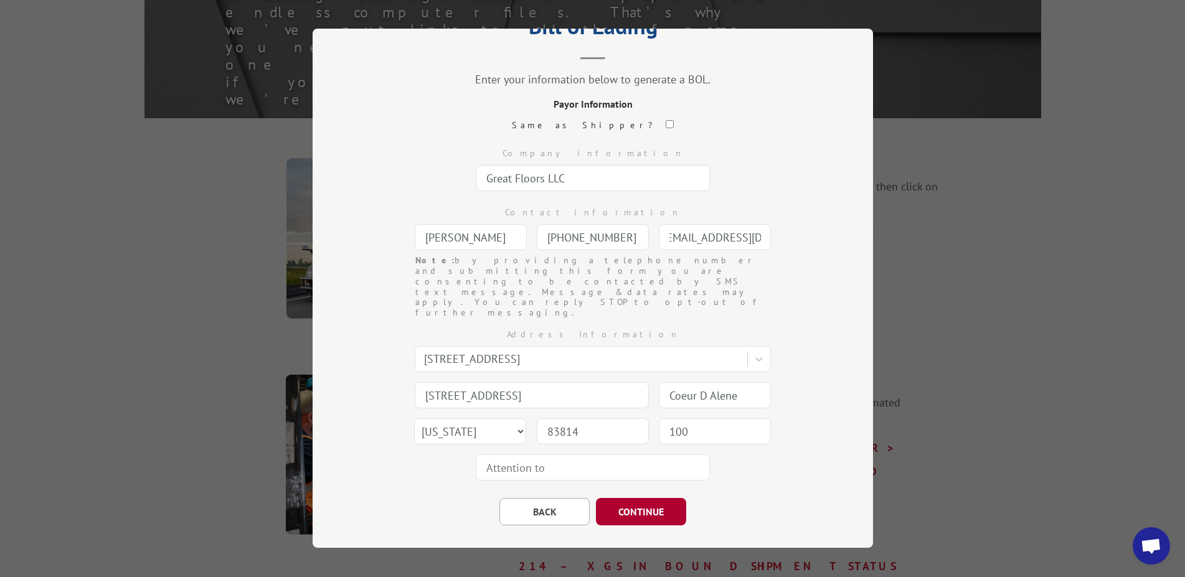
type input "100"
click at [650, 498] on button "CONTINUE" at bounding box center [641, 511] width 90 height 27
click at [586, 173] on input "text" at bounding box center [593, 178] width 234 height 26
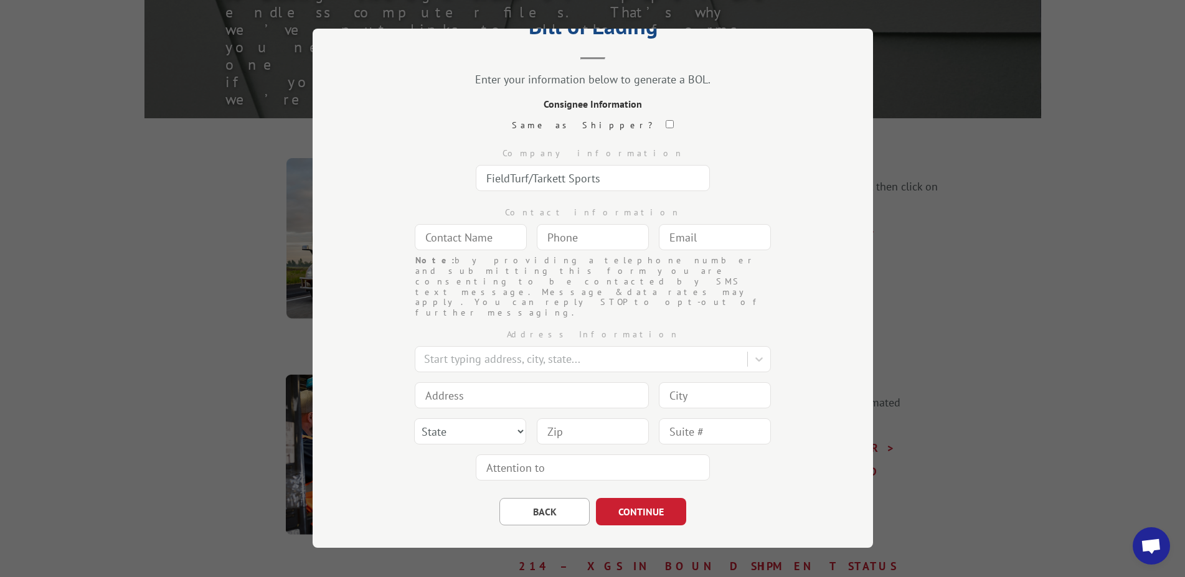
type input "FieldTurf/Tarkett Sports"
type input "[PERSON_NAME]"
type input "[PHONE_NUMBER]"
type input "[PERSON_NAME][EMAIL_ADDRESS][DOMAIN_NAME]"
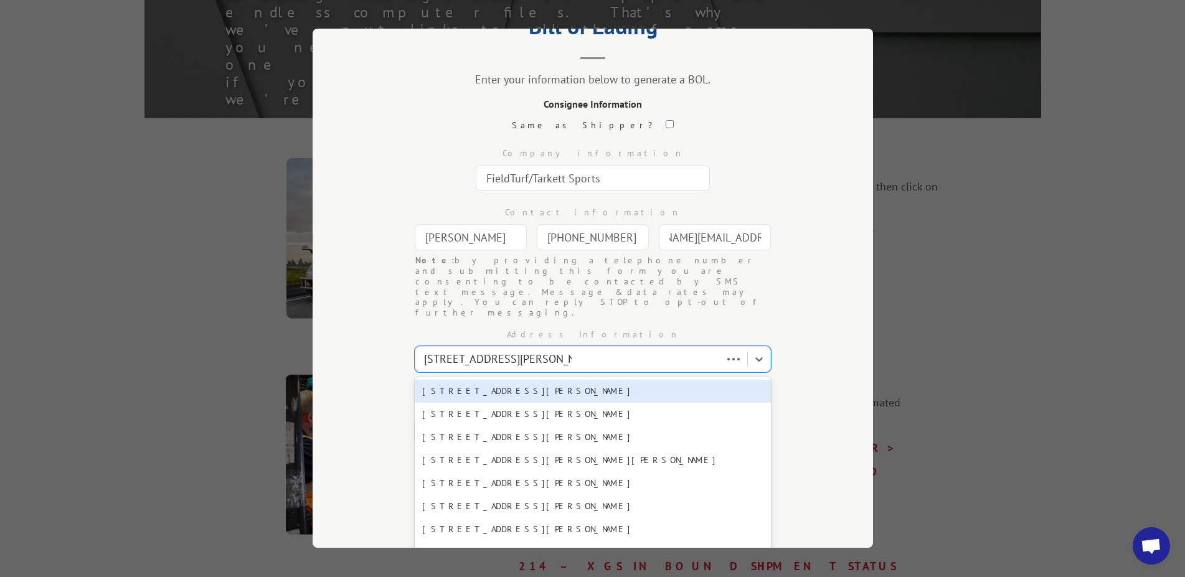
type input "[STREET_ADDRESS][PERSON_NAME]"
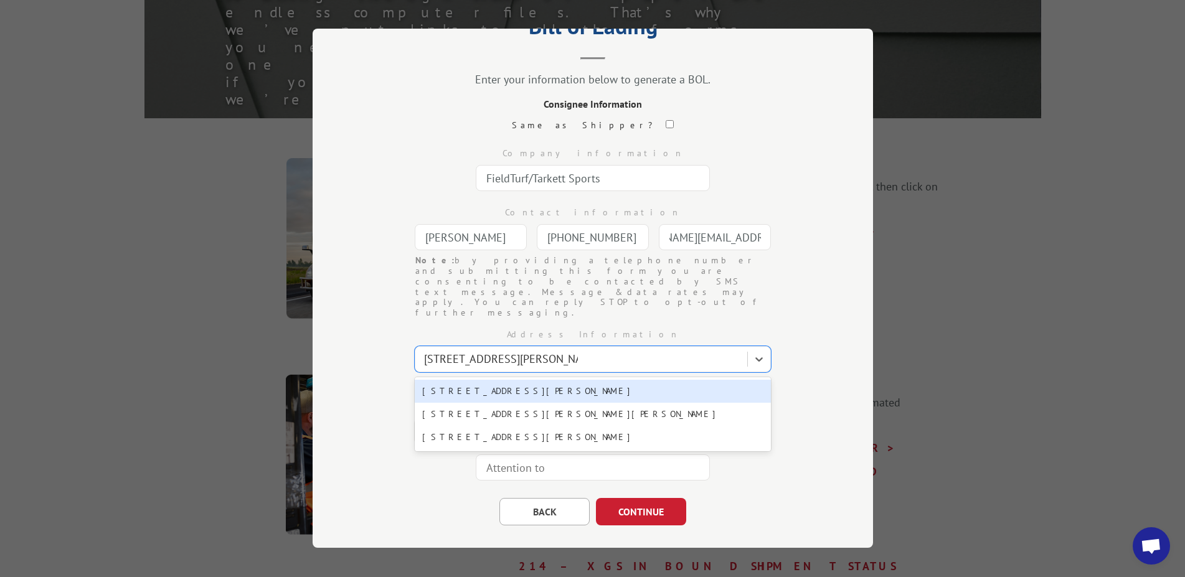
type input "[STREET_ADDRESS][PERSON_NAME]"
type input "[GEOGRAPHIC_DATA]"
select select "GA"
type input "30103"
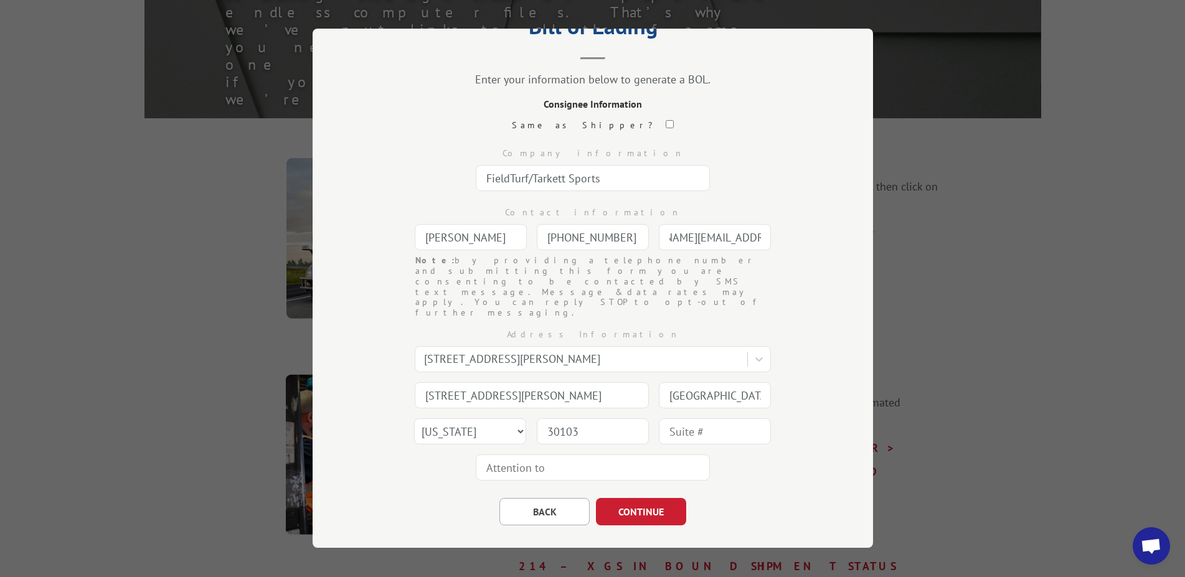
click at [552, 455] on input "text" at bounding box center [593, 468] width 234 height 26
type input "[PERSON_NAME]"
drag, startPoint x: 635, startPoint y: 476, endPoint x: 635, endPoint y: 486, distance: 9.3
click at [635, 498] on button "CONTINUE" at bounding box center [641, 511] width 90 height 27
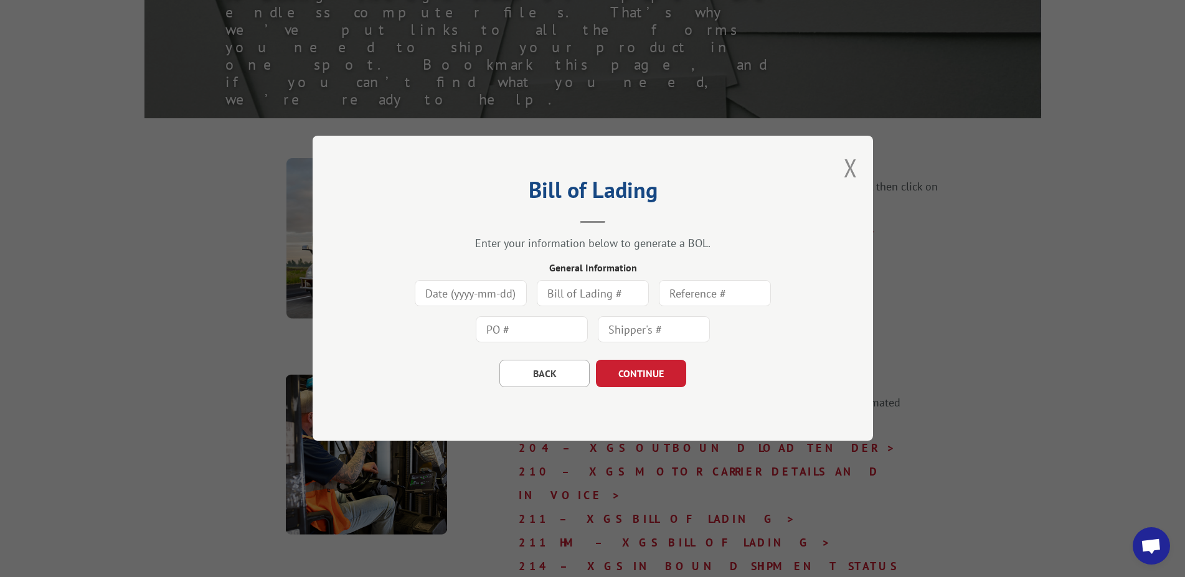
click at [516, 304] on input at bounding box center [471, 294] width 112 height 26
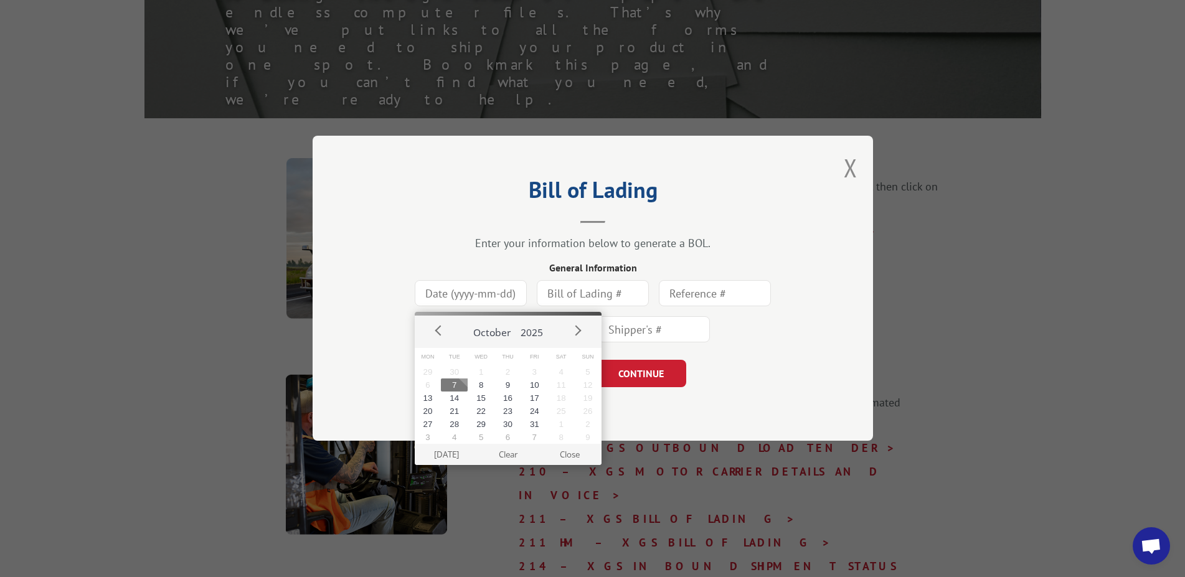
click at [458, 383] on button "7" at bounding box center [454, 385] width 27 height 13
type input "[DATE]"
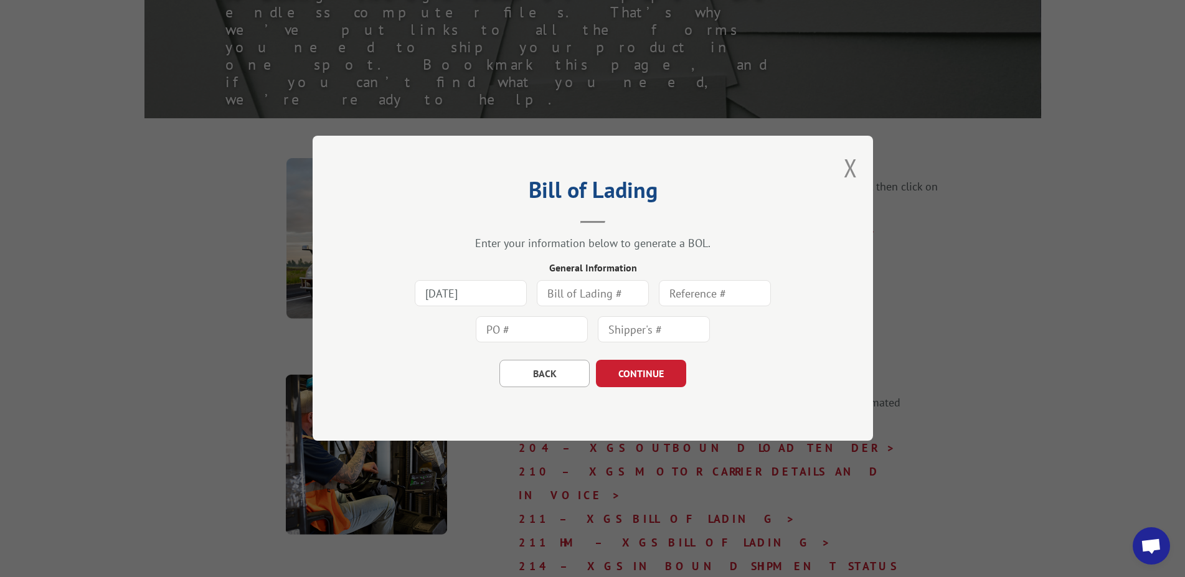
click at [609, 293] on input "text" at bounding box center [593, 294] width 112 height 26
type input "3072391"
click at [678, 299] on input "text" at bounding box center [715, 294] width 112 height 26
type input "20484493025"
type input "374939-202"
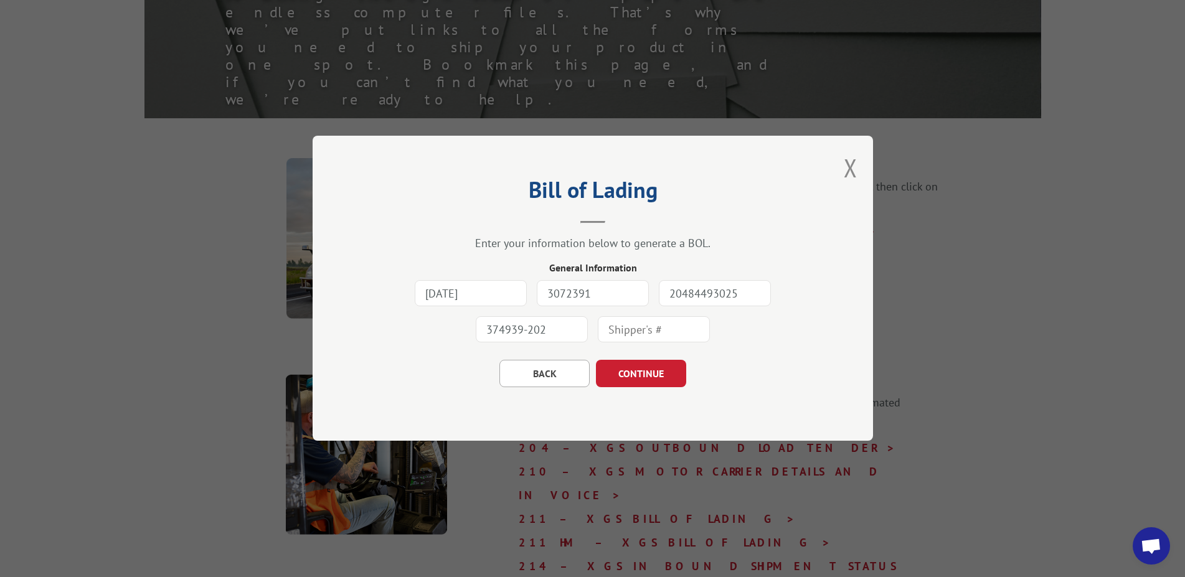
click at [678, 329] on input "text" at bounding box center [654, 330] width 112 height 26
type input "2"
click at [643, 373] on button "CONTINUE" at bounding box center [641, 374] width 90 height 27
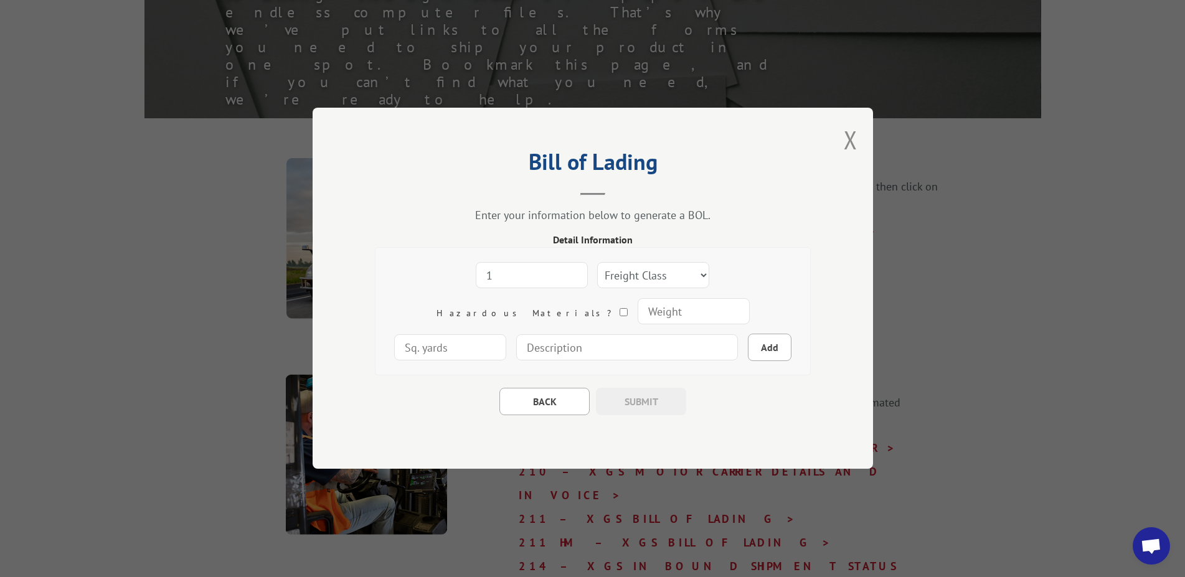
type input "1"
click at [526, 275] on input "1" at bounding box center [532, 276] width 112 height 26
select select "125"
click option "125" at bounding box center [0, 0] width 0 height 0
click at [637, 312] on input "number" at bounding box center [693, 312] width 112 height 26
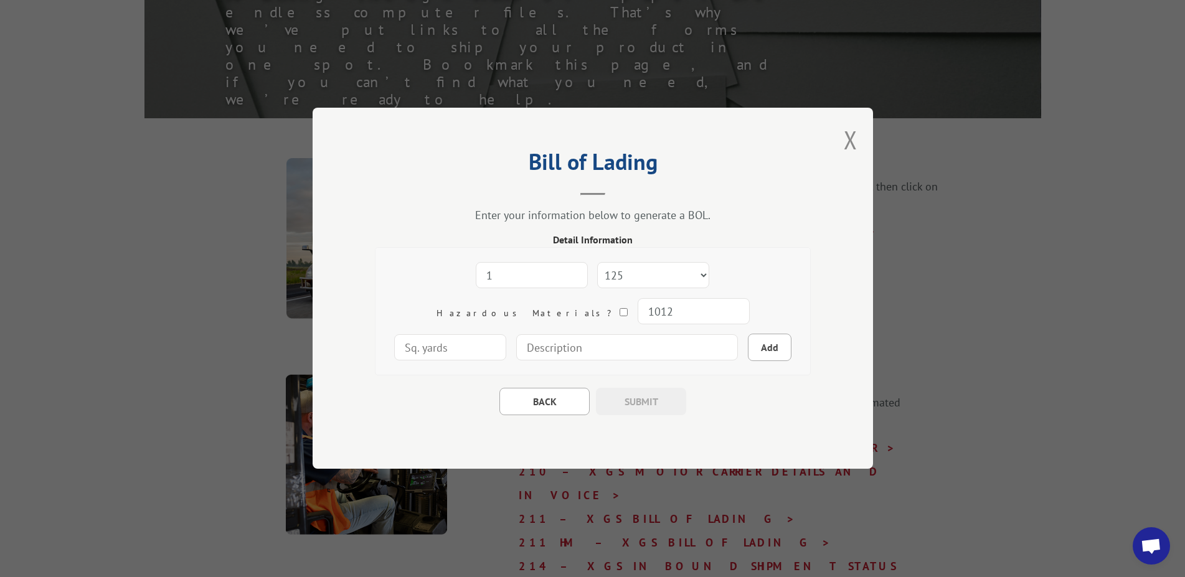
type input "1012"
type input "40"
type input "Rolled Rubber Flooring"
click at [758, 399] on div "BACK SUBMIT" at bounding box center [593, 396] width 436 height 40
click at [748, 347] on button "Add" at bounding box center [770, 347] width 44 height 27
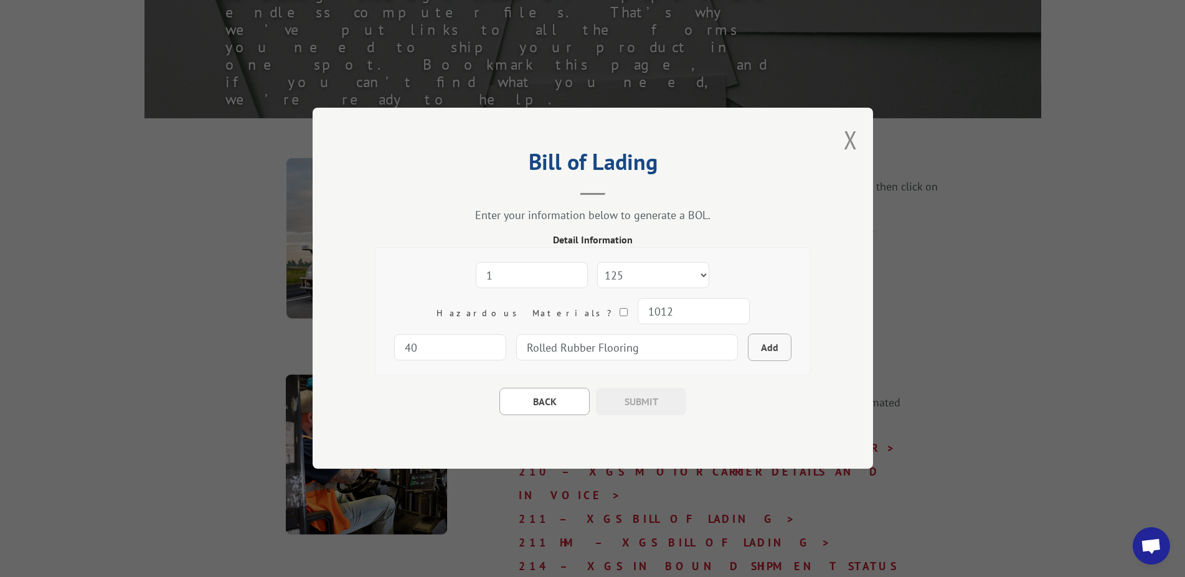
select select
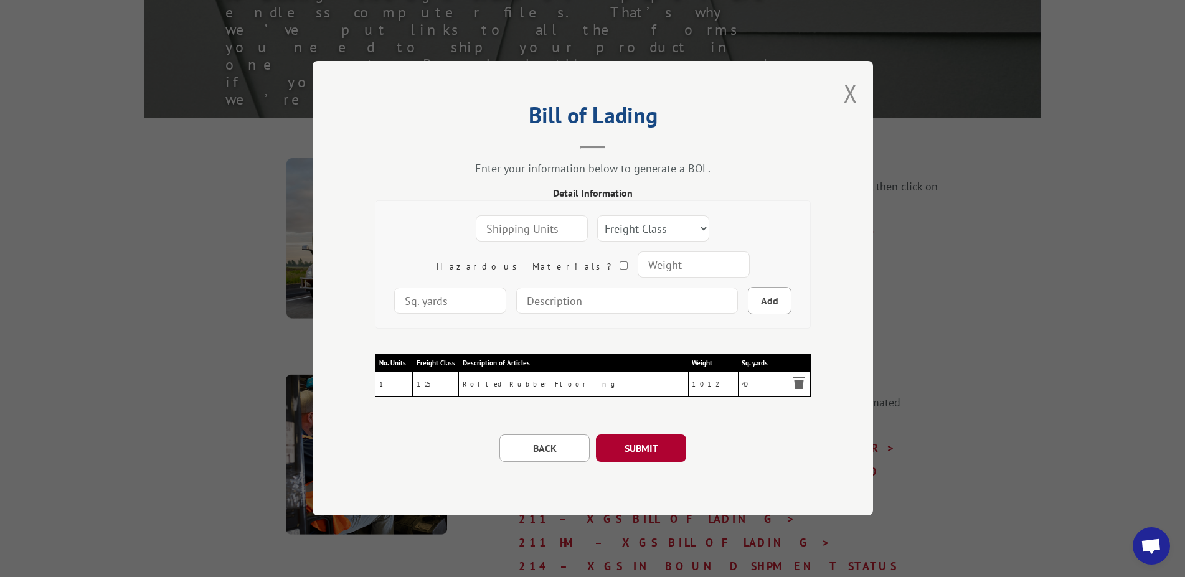
click at [633, 450] on button "SUBMIT" at bounding box center [641, 448] width 90 height 27
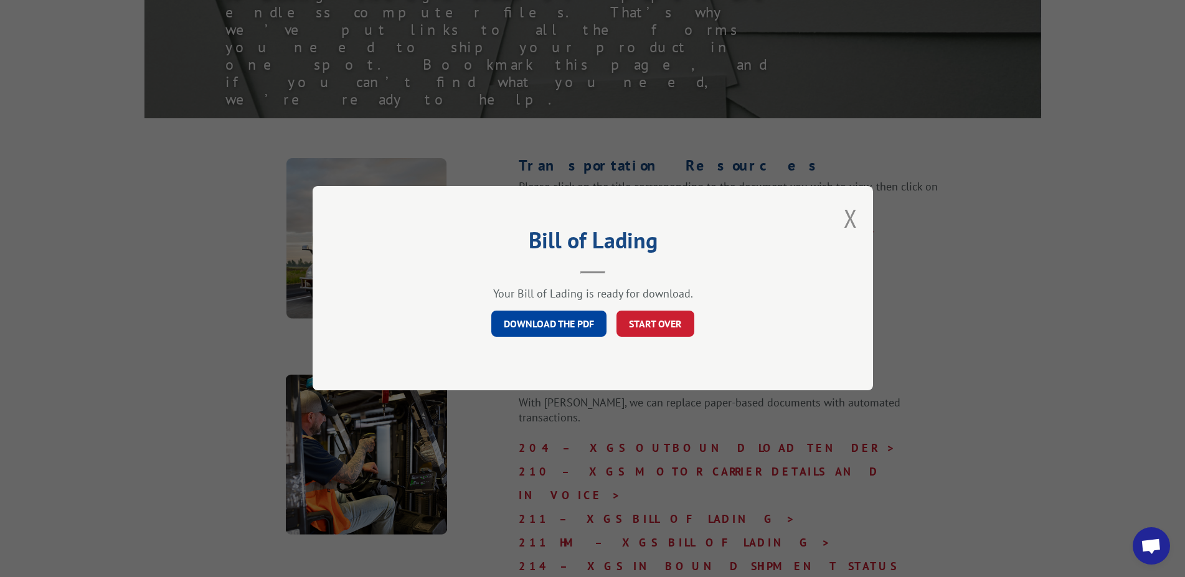
click at [573, 321] on link "DOWNLOAD THE PDF" at bounding box center [548, 324] width 115 height 26
